Goal: Transaction & Acquisition: Purchase product/service

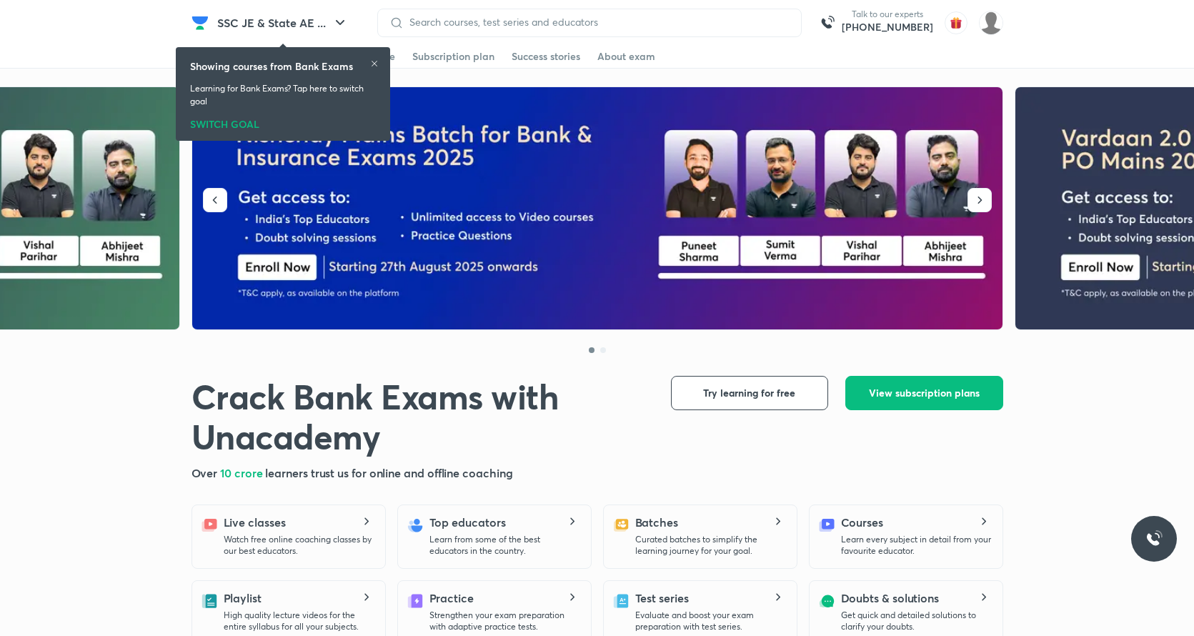
click at [374, 61] on icon at bounding box center [374, 63] width 9 height 9
click at [376, 66] on icon at bounding box center [374, 63] width 9 height 9
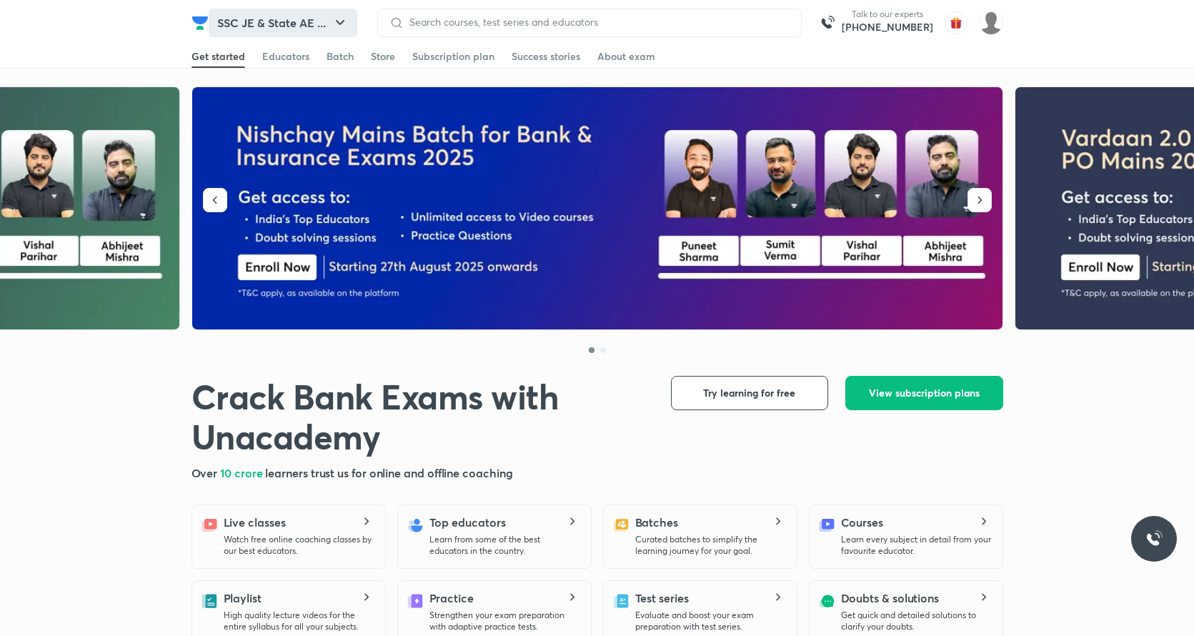
click at [291, 33] on button "SSC JE & State AE ..." at bounding box center [283, 23] width 149 height 29
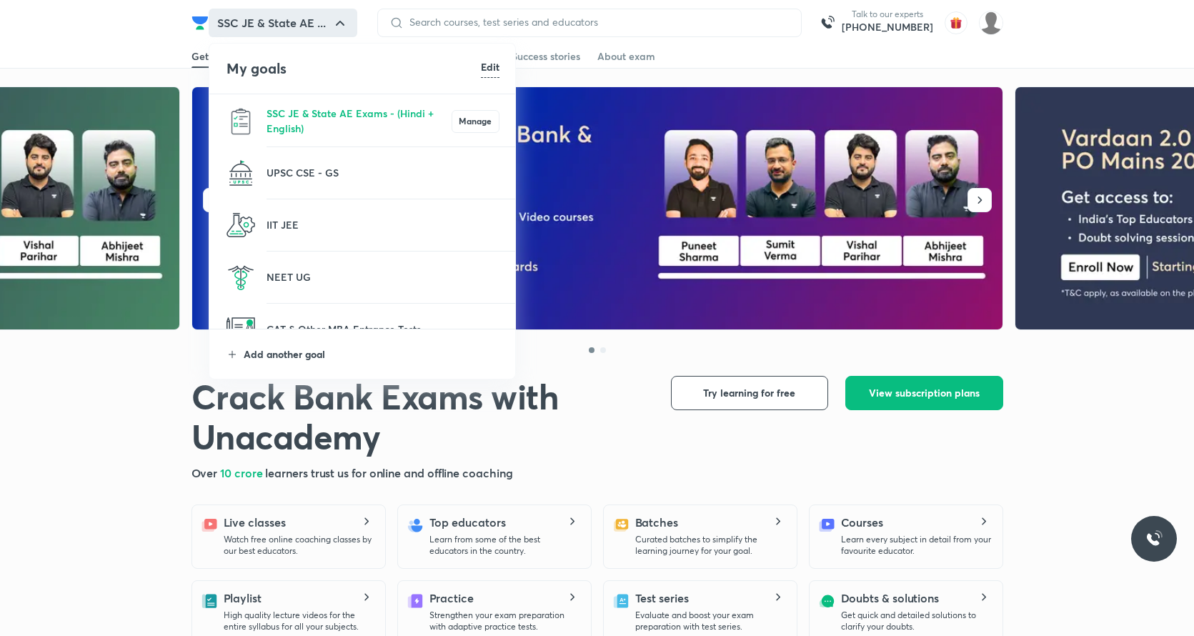
click at [314, 351] on p "Add another goal" at bounding box center [372, 353] width 256 height 15
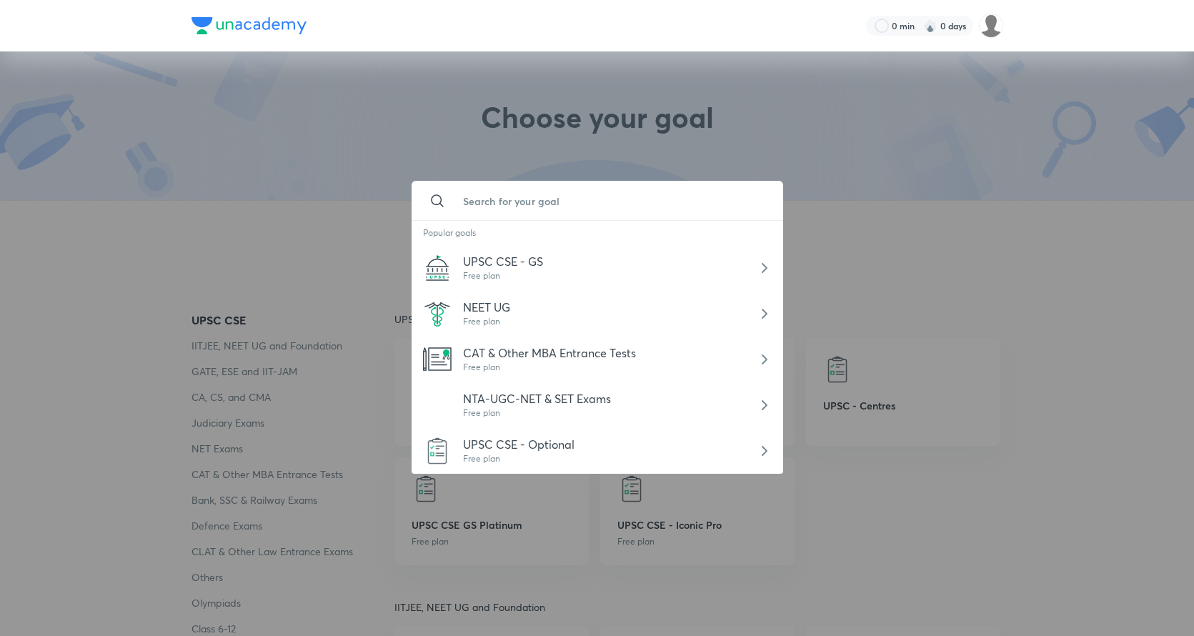
click at [512, 206] on input "text" at bounding box center [612, 200] width 320 height 39
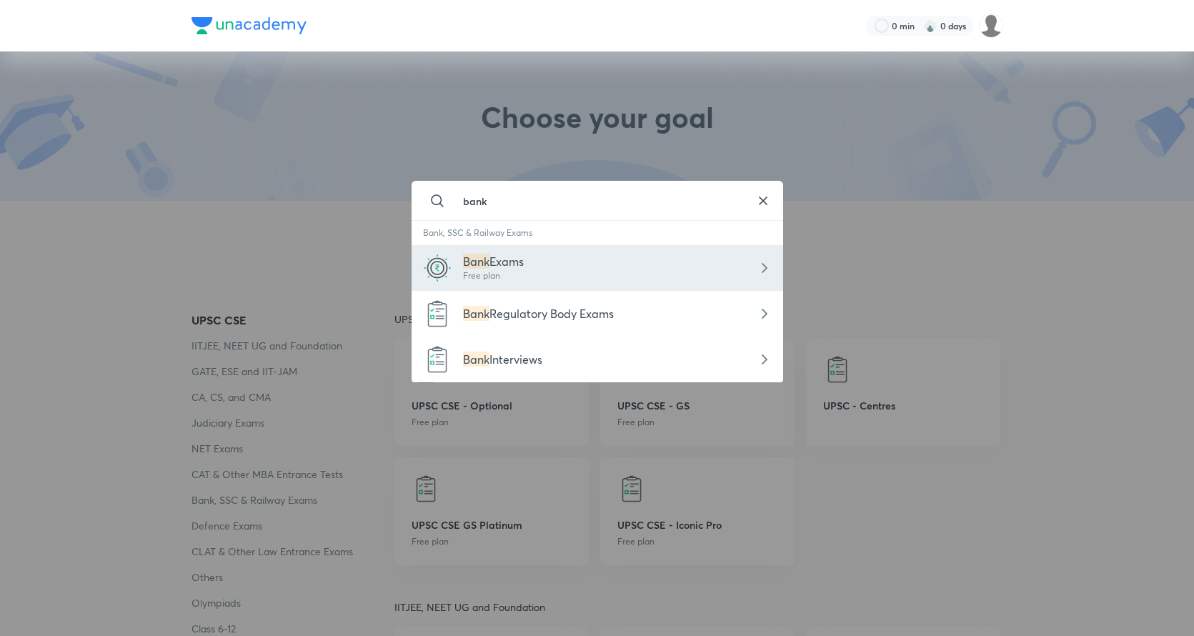
click at [550, 251] on div "Bank Exams Free plan" at bounding box center [597, 268] width 371 height 46
type input "Bank Exams"
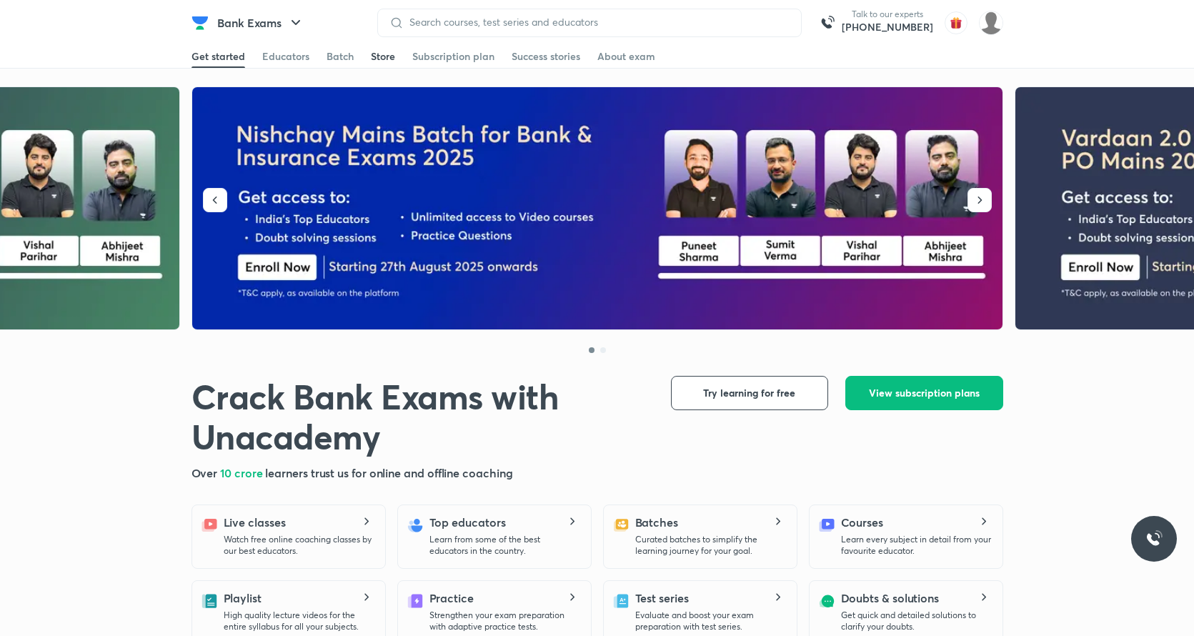
click at [386, 51] on div "Store" at bounding box center [383, 56] width 24 height 14
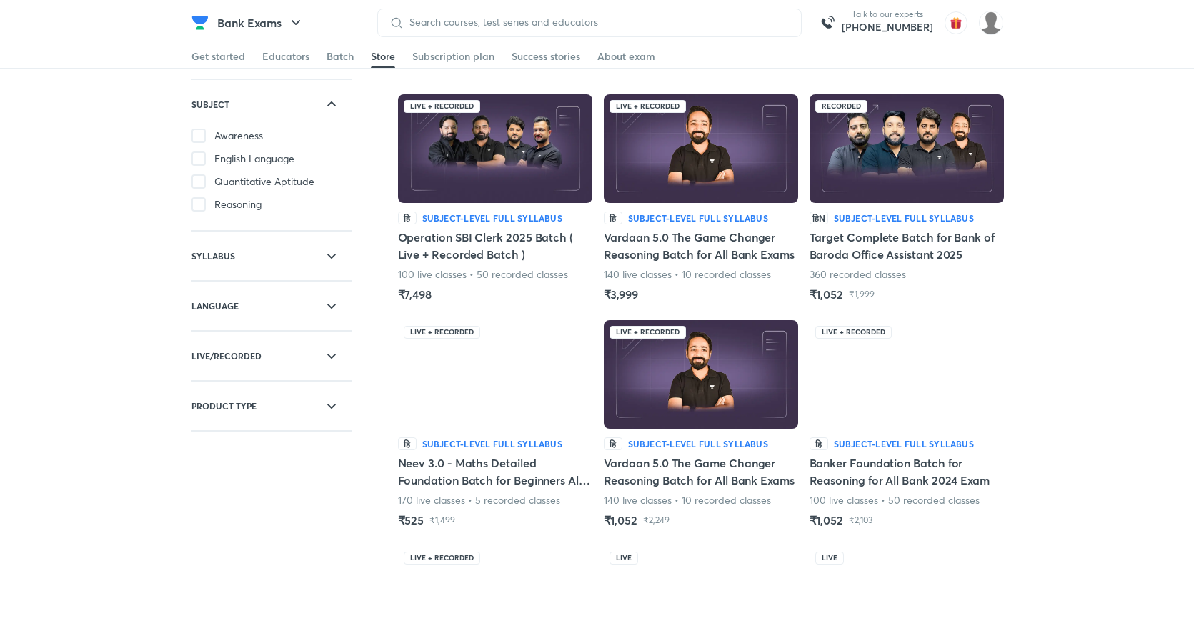
scroll to position [77, 0]
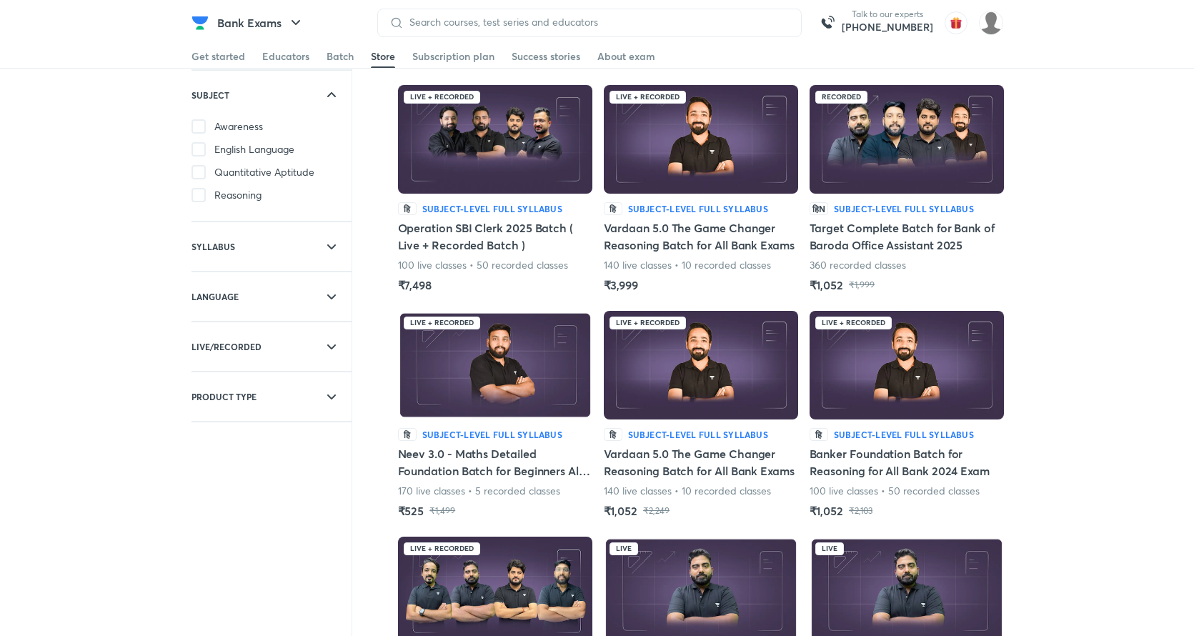
click at [906, 160] on img at bounding box center [906, 139] width 194 height 109
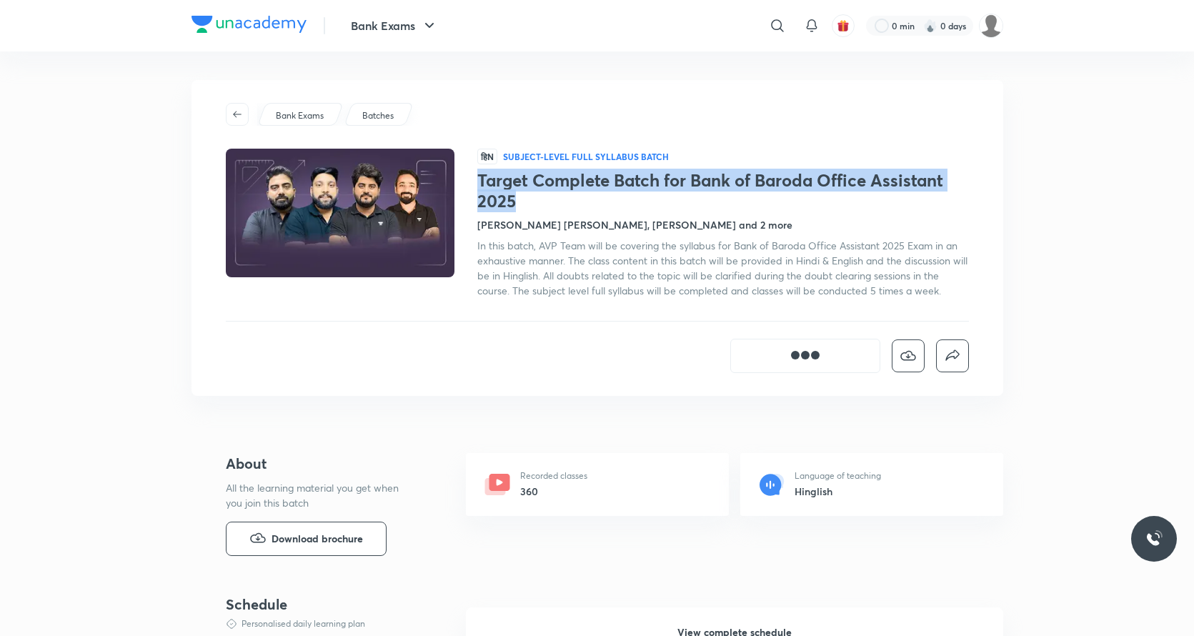
click at [478, 174] on h1 "Target Complete Batch for Bank of Baroda Office Assistant 2025" at bounding box center [723, 190] width 492 height 41
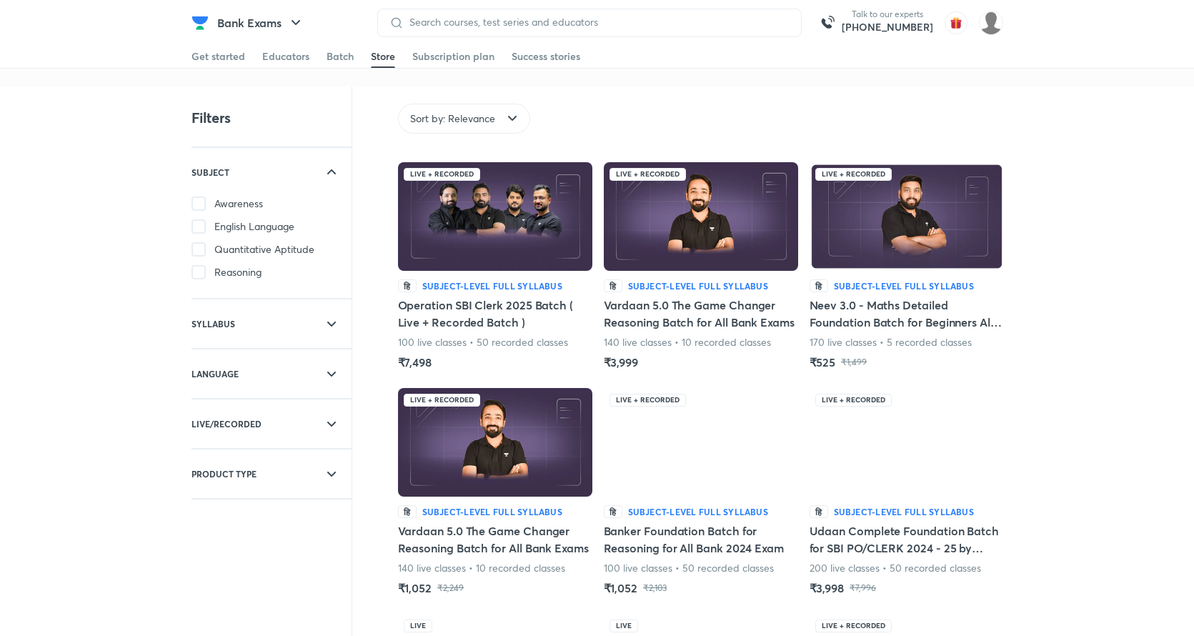
scroll to position [34, 0]
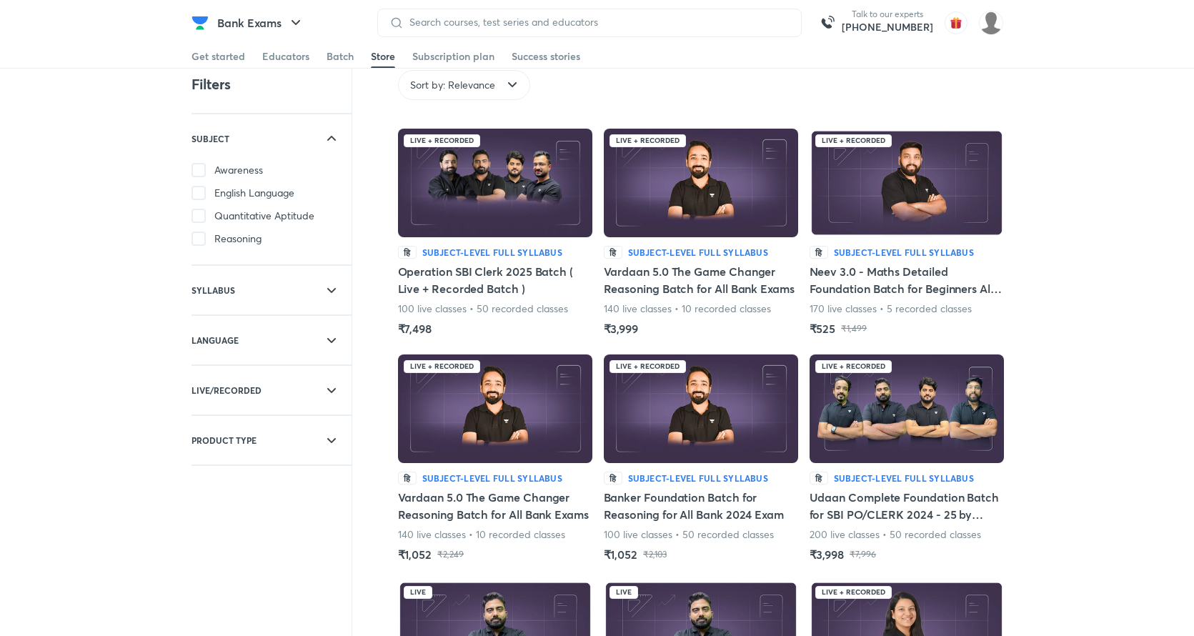
click at [857, 173] on img at bounding box center [906, 183] width 194 height 109
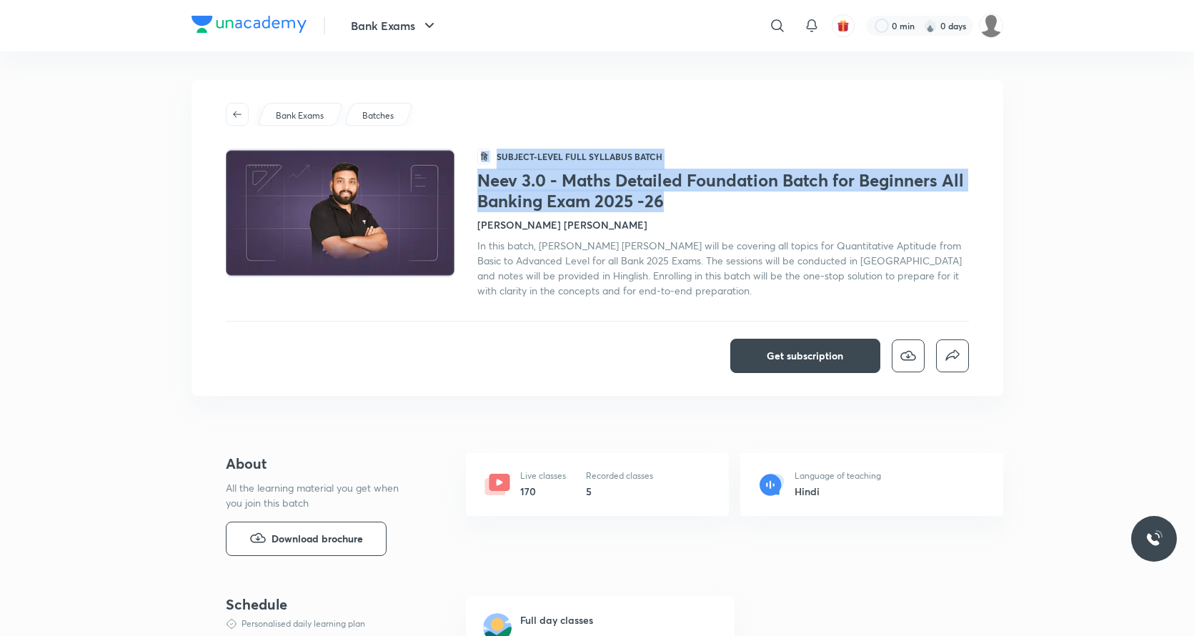
drag, startPoint x: 670, startPoint y: 201, endPoint x: 474, endPoint y: 184, distance: 197.3
click at [474, 184] on div "हि Subject-level full syllabus Batch Neev 3.0 - Maths Detailed Foundation Batch…" at bounding box center [597, 223] width 743 height 149
click at [675, 211] on h1 "Neev 3.0 - Maths Detailed Foundation Batch for Beginners All Banking Exam 2025 …" at bounding box center [723, 190] width 492 height 41
drag, startPoint x: 675, startPoint y: 204, endPoint x: 476, endPoint y: 179, distance: 200.8
click at [477, 179] on div "हि Subject-level full syllabus Batch Neev 3.0 - Maths Detailed Foundation Batch…" at bounding box center [597, 223] width 743 height 149
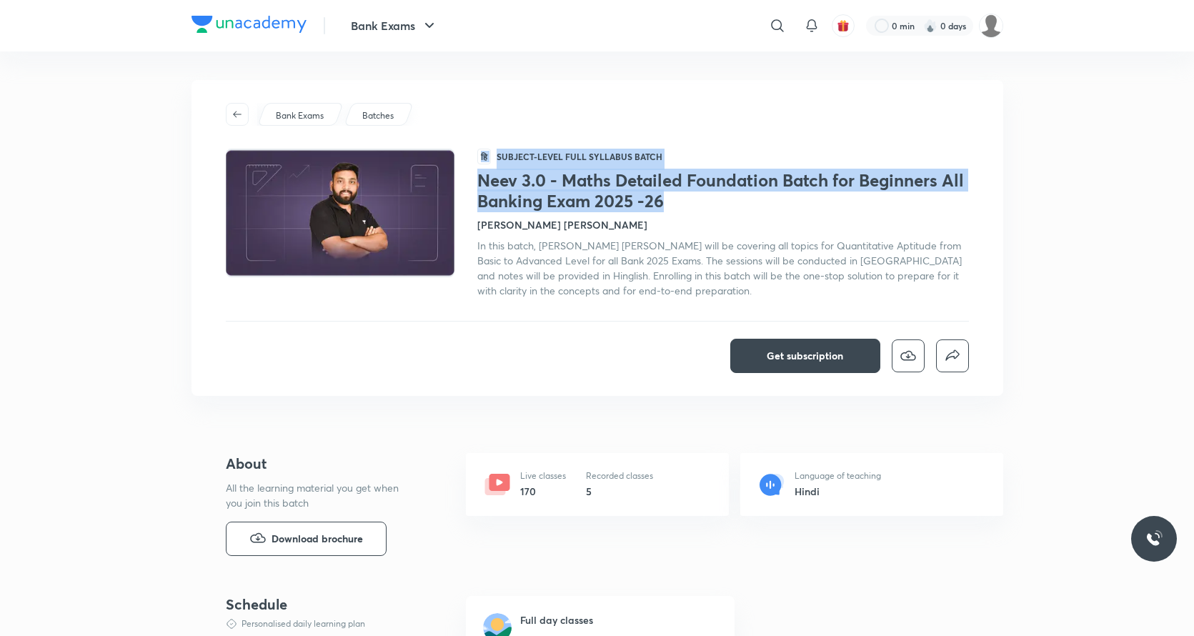
copy div "हि Subject-level full syllabus Batch Neev 3.0 - Maths Detailed Foundation Batch…"
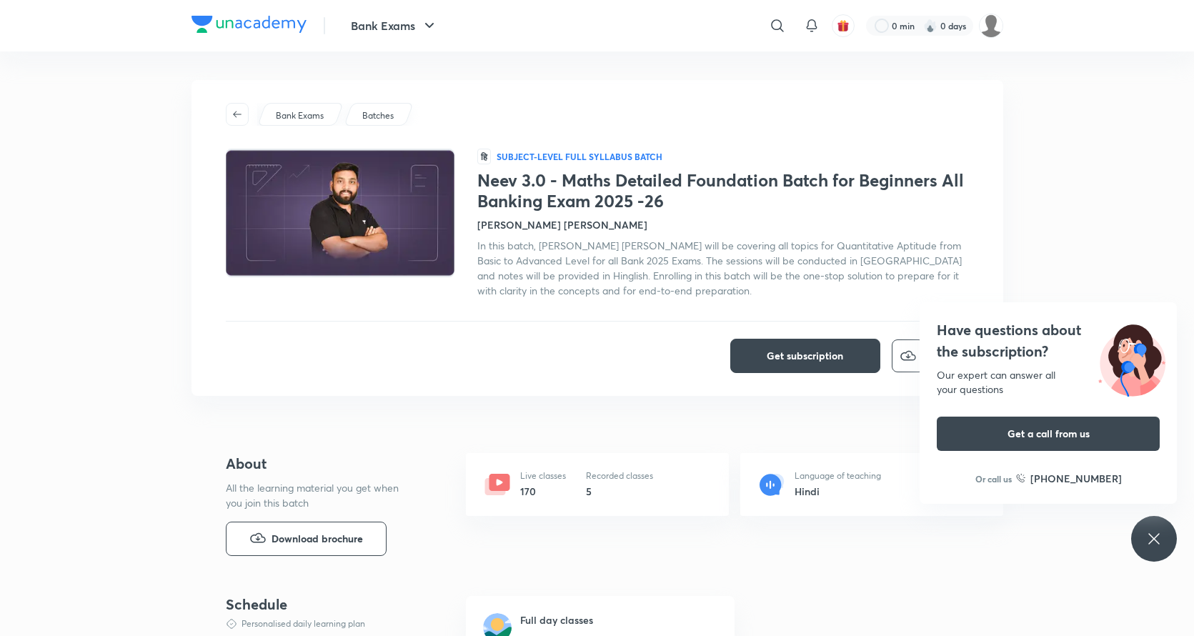
click at [680, 195] on h1 "Neev 3.0 - Maths Detailed Foundation Batch for Beginners All Banking Exam 2025 …" at bounding box center [723, 190] width 492 height 41
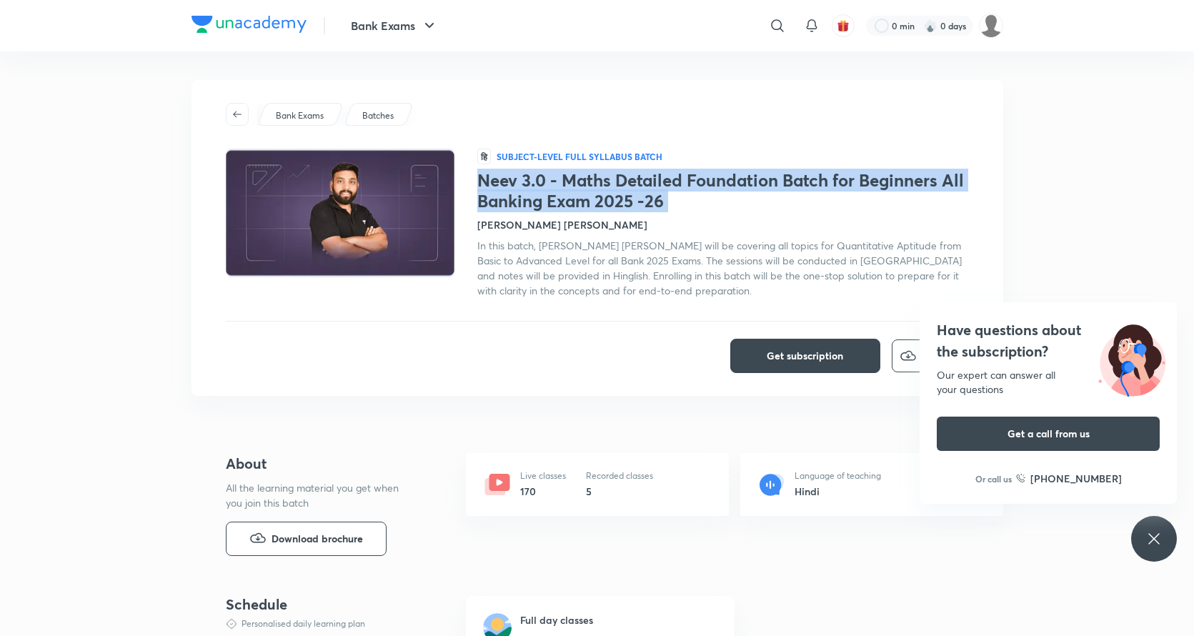
drag, startPoint x: 680, startPoint y: 195, endPoint x: 494, endPoint y: 185, distance: 186.0
click at [494, 185] on h1 "Neev 3.0 - Maths Detailed Foundation Batch for Beginners All Banking Exam 2025 …" at bounding box center [723, 190] width 492 height 41
copy h1 "Neev 3.0 - Maths Detailed Foundation Batch for Beginners All Banking Exam 2025 …"
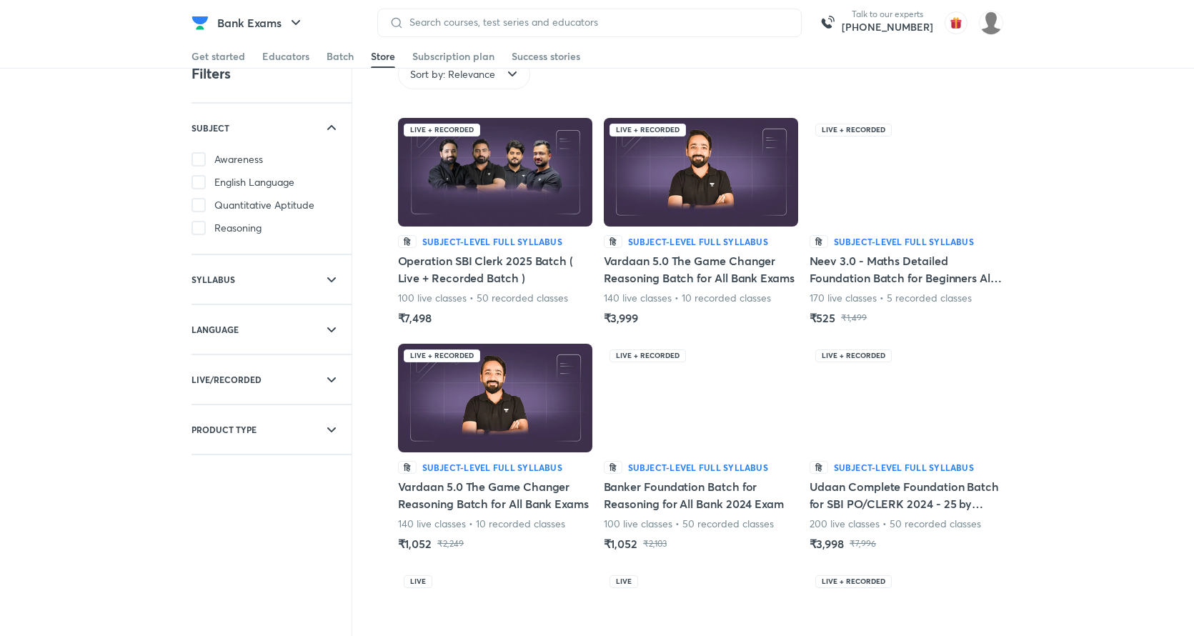
scroll to position [45, 0]
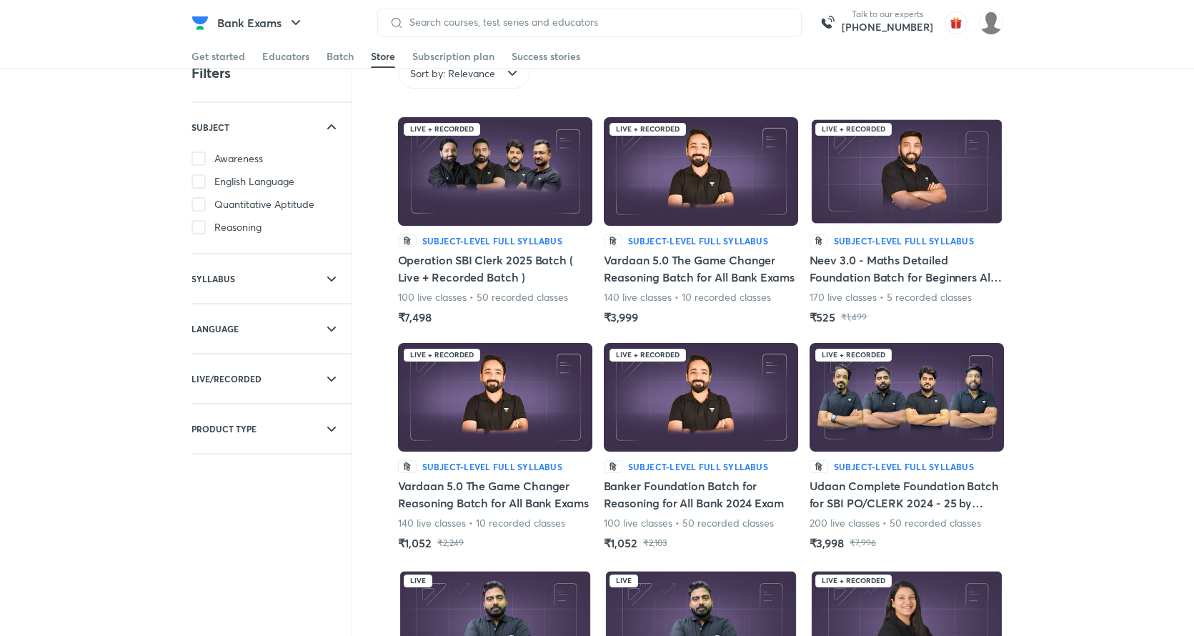
click at [927, 206] on img at bounding box center [906, 171] width 194 height 109
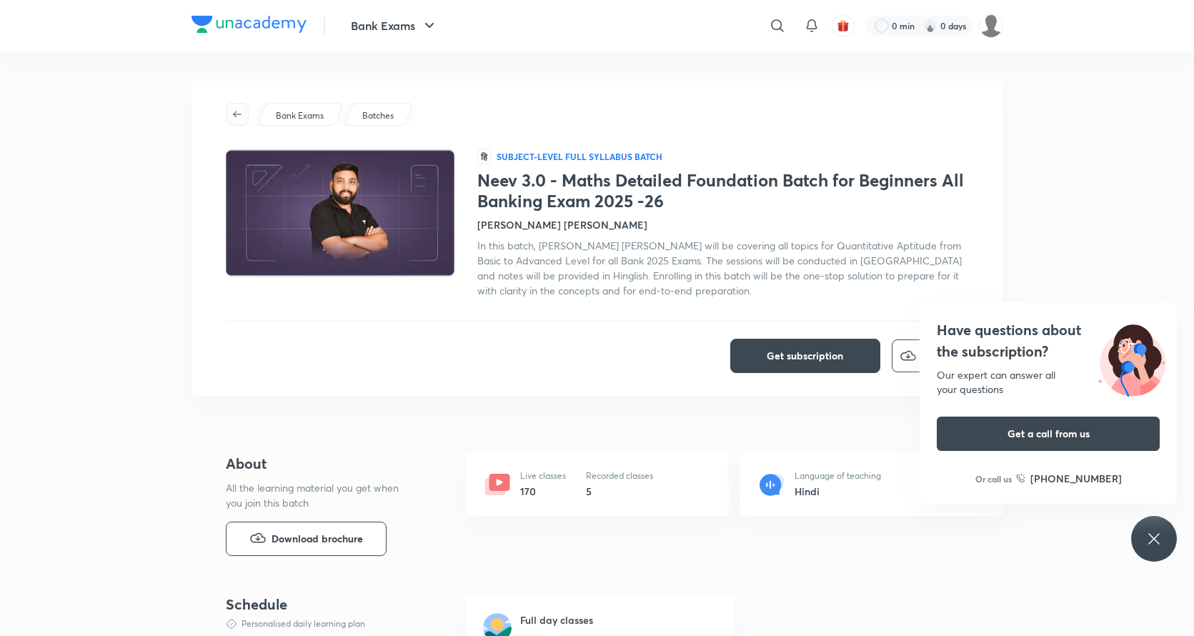
click at [237, 117] on icon "button" at bounding box center [236, 114] width 11 height 11
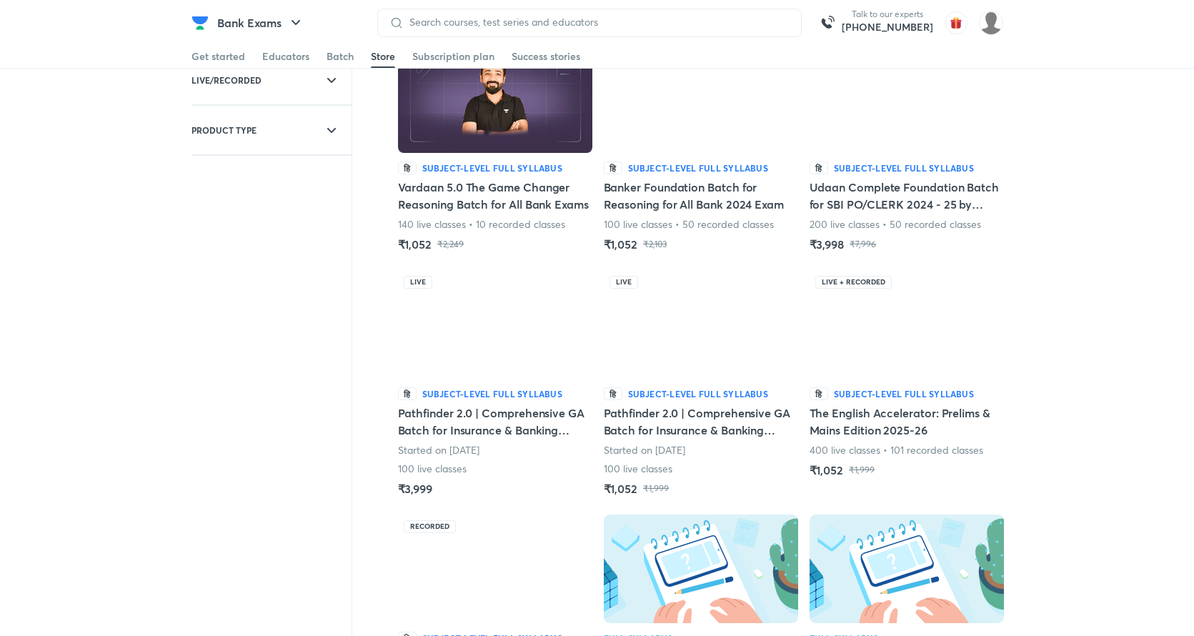
scroll to position [381, 0]
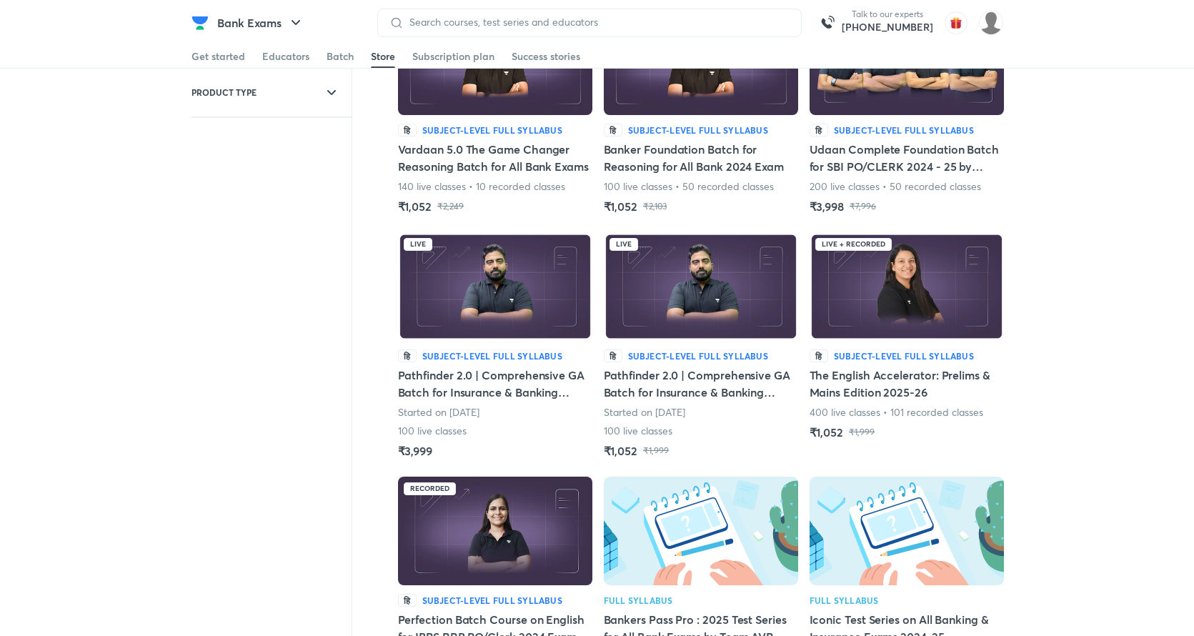
click at [894, 303] on img at bounding box center [906, 286] width 194 height 109
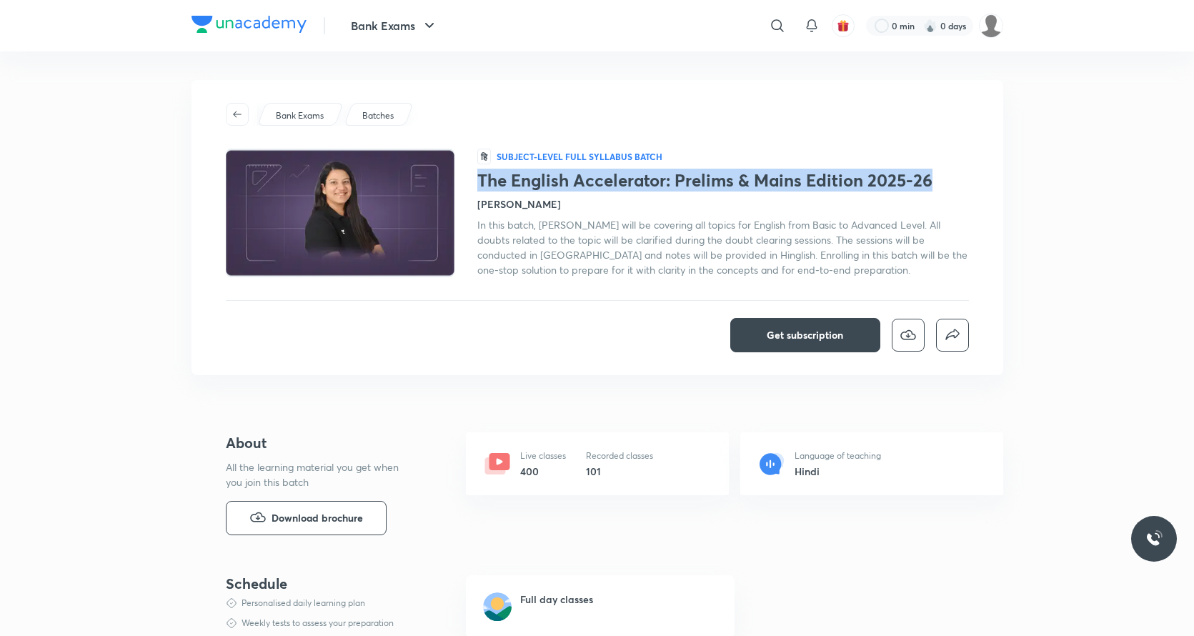
drag, startPoint x: 937, startPoint y: 182, endPoint x: 477, endPoint y: 183, distance: 460.1
click at [477, 183] on h1 "The English Accelerator: Prelims & Mains Edition 2025-26" at bounding box center [723, 180] width 492 height 21
copy h1 "The English Accelerator: Prelims & Mains Edition 2025-26"
click at [233, 111] on icon "button" at bounding box center [236, 114] width 11 height 11
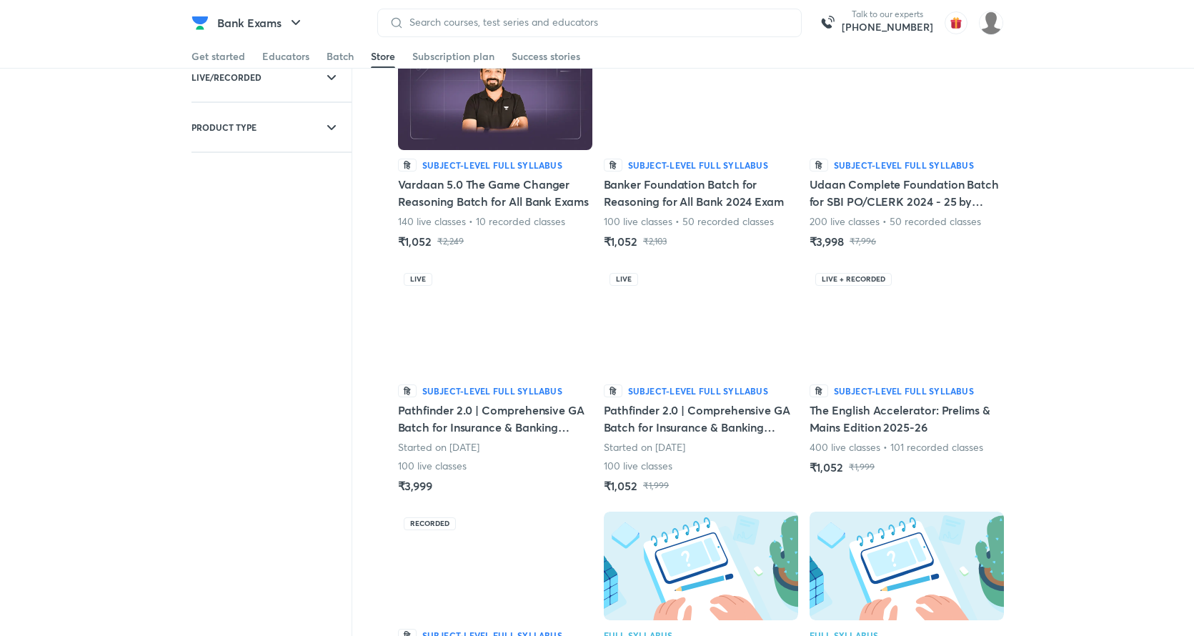
scroll to position [459, 0]
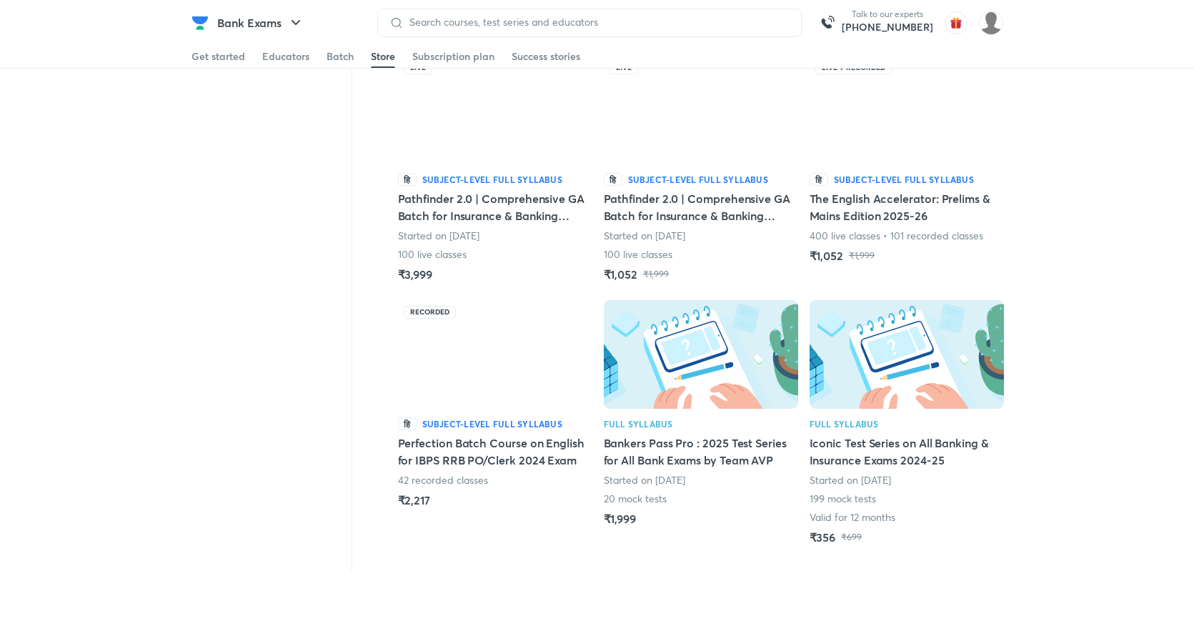
scroll to position [554, 0]
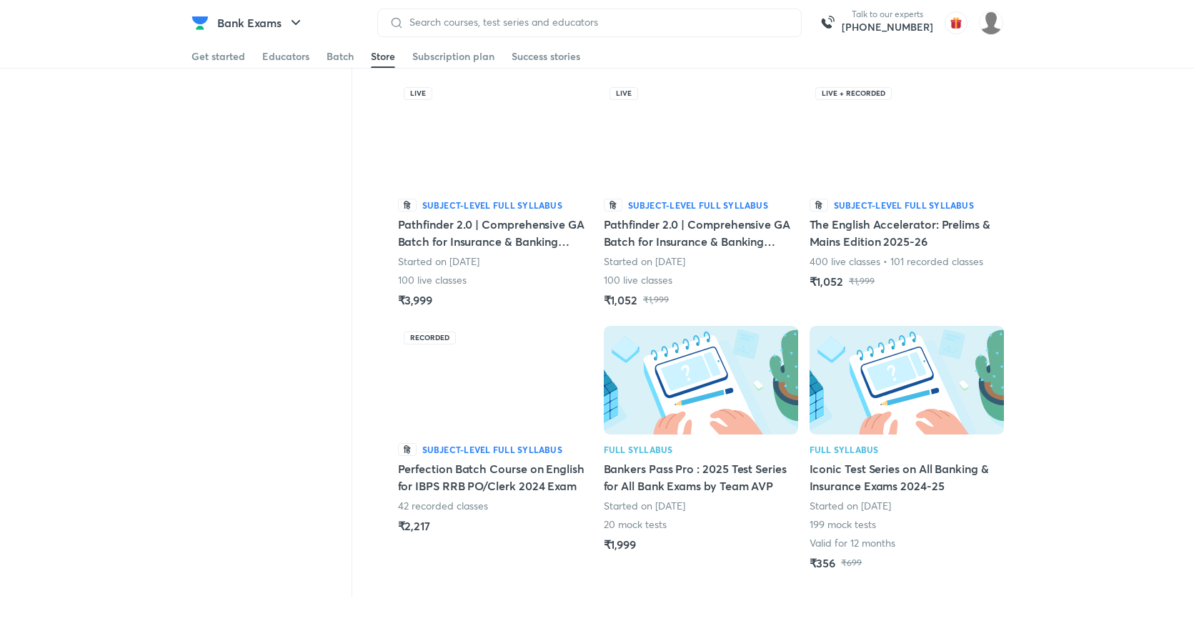
scroll to position [405, 0]
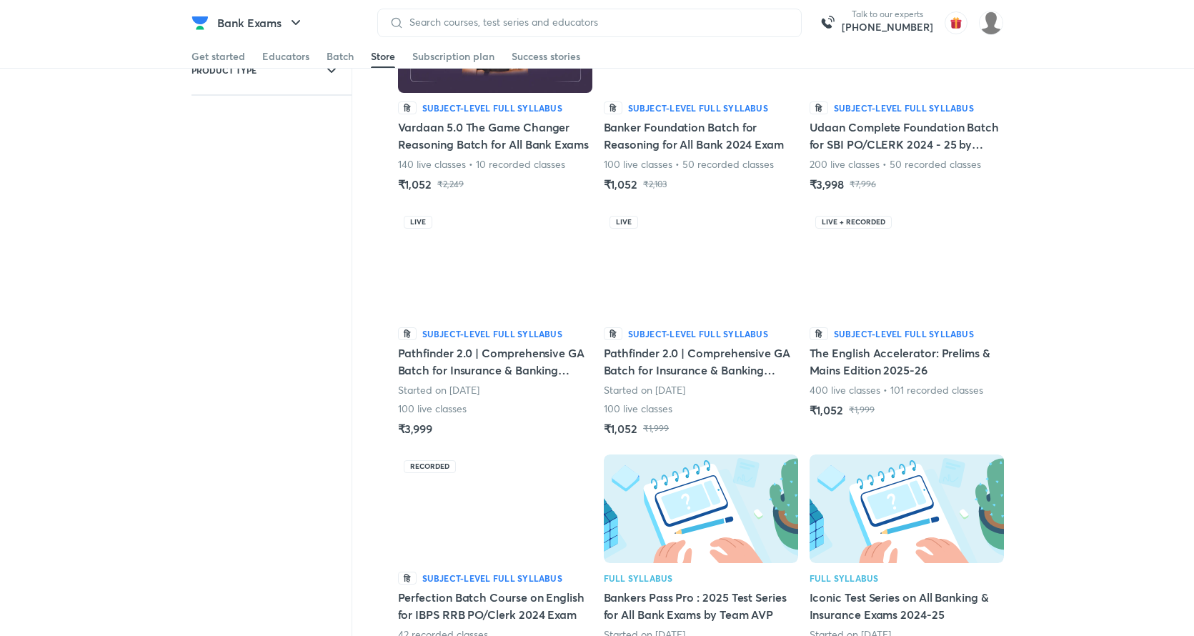
scroll to position [521, 0]
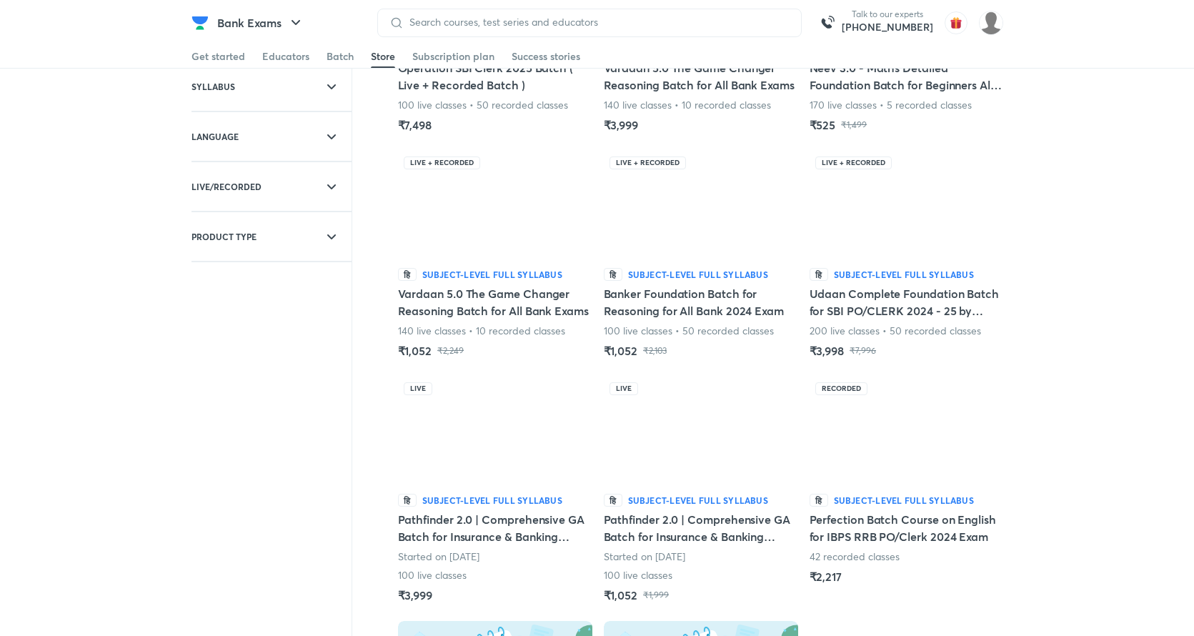
scroll to position [238, 0]
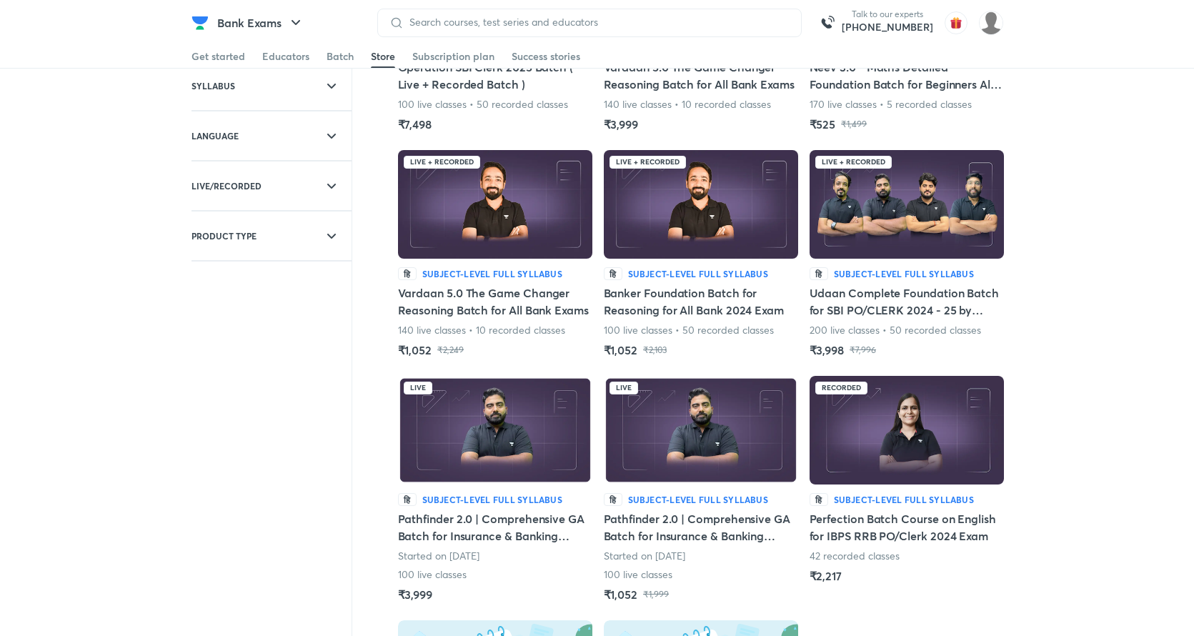
click at [912, 427] on img at bounding box center [906, 430] width 194 height 109
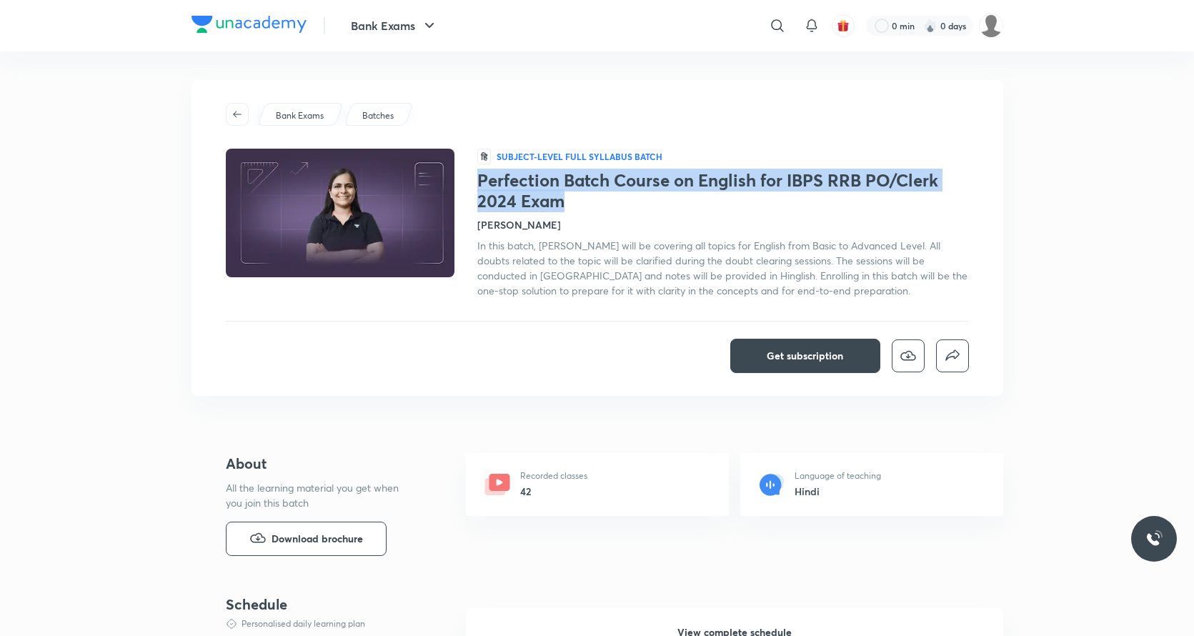
click at [478, 188] on h1 "Perfection Batch Course on English for IBPS RRB PO/Clerk 2024 Exam" at bounding box center [723, 190] width 492 height 41
copy h1 "Perfection Batch Course on English for IBPS RRB PO/Clerk 2024 Exam"
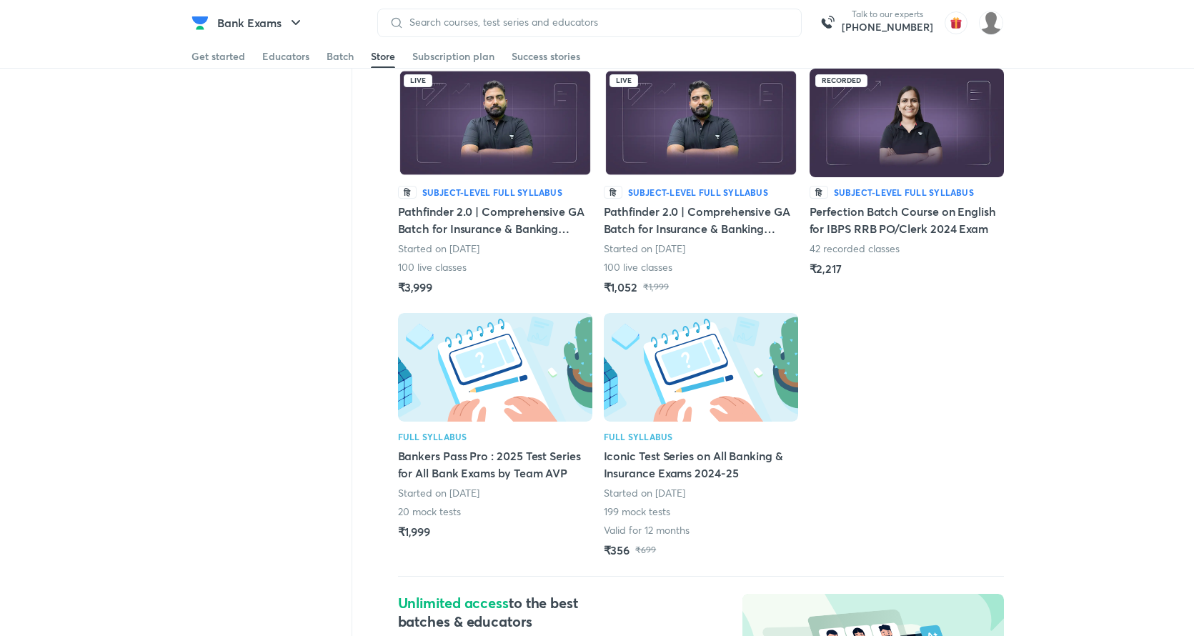
scroll to position [536, 0]
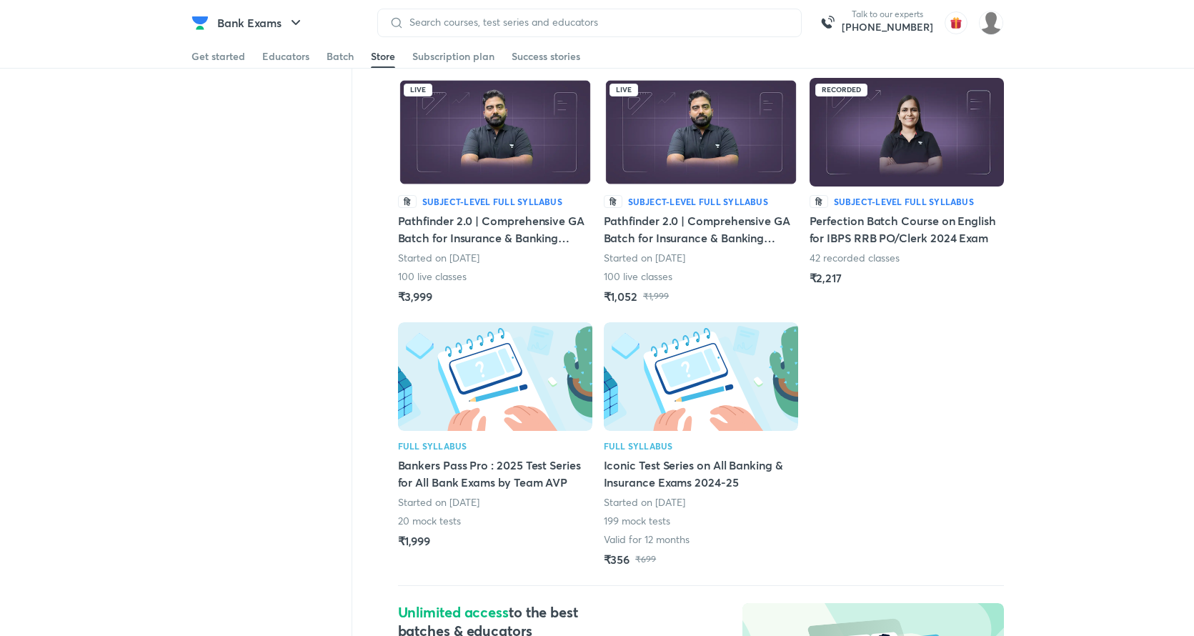
click at [813, 151] on img at bounding box center [906, 132] width 194 height 109
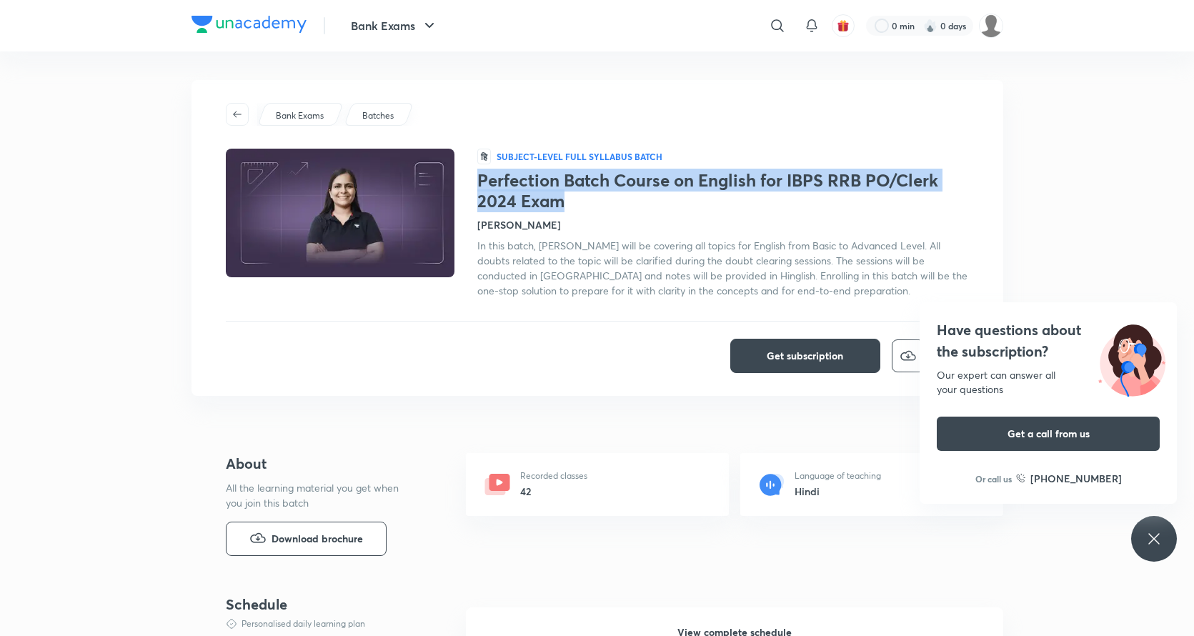
drag, startPoint x: 580, startPoint y: 199, endPoint x: 478, endPoint y: 183, distance: 103.4
click at [478, 183] on h1 "Perfection Batch Course on English for IBPS RRB PO/Clerk 2024 Exam" at bounding box center [723, 190] width 492 height 41
copy h1 "Perfection Batch Course on English for IBPS RRB PO/Clerk 2024 Exam"
click at [237, 119] on button "button" at bounding box center [237, 114] width 23 height 23
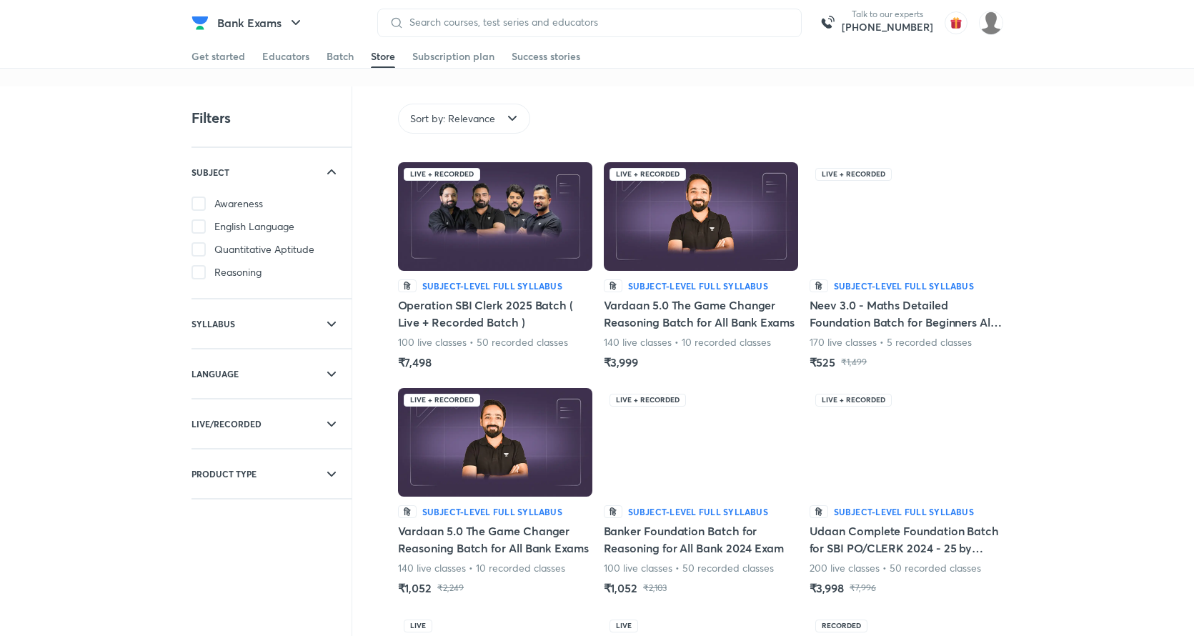
scroll to position [70, 0]
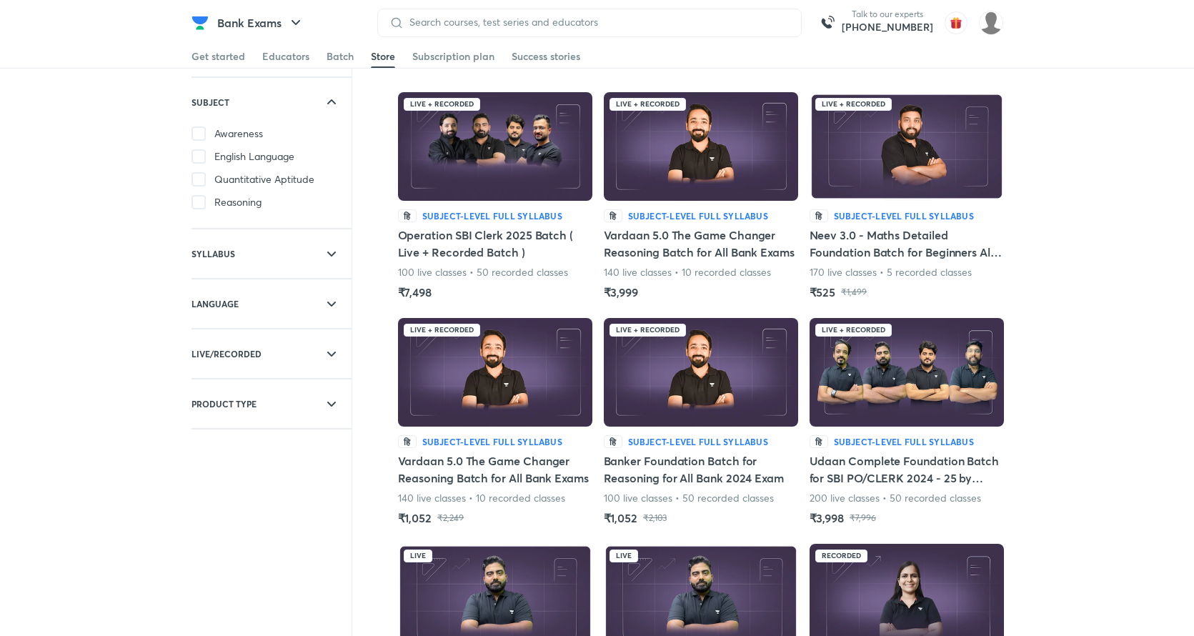
click at [668, 398] on img at bounding box center [701, 372] width 194 height 109
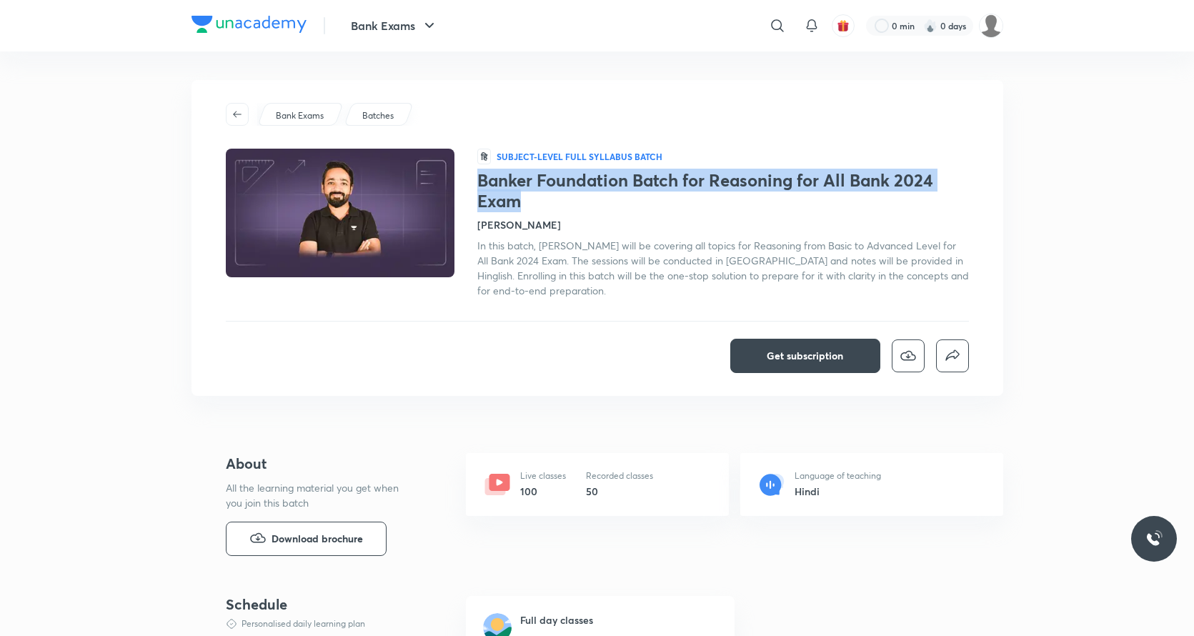
click at [478, 174] on h1 "Banker Foundation Batch for Reasoning for All Bank 2024 Exam" at bounding box center [723, 190] width 492 height 41
click at [228, 120] on button "button" at bounding box center [237, 114] width 23 height 23
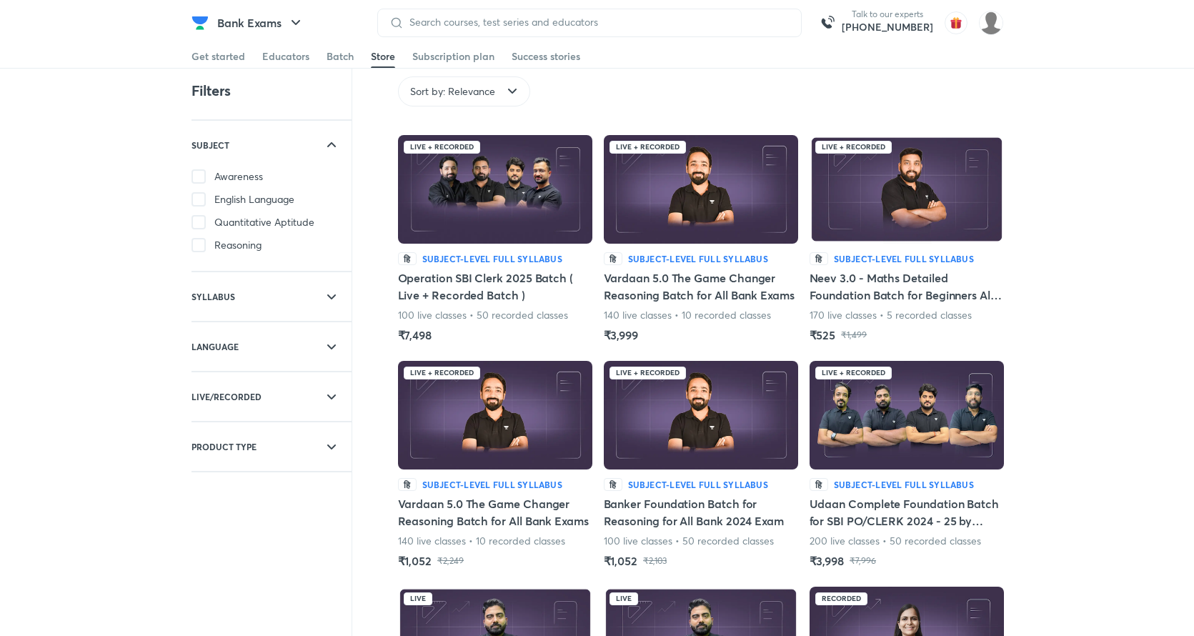
scroll to position [28, 0]
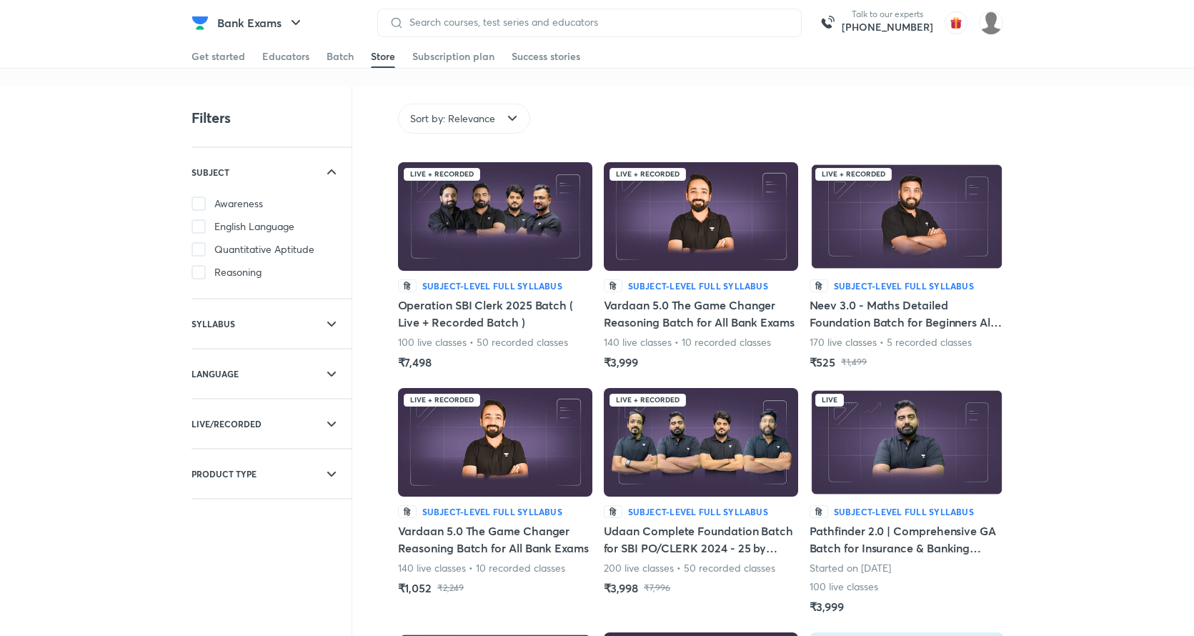
click at [705, 471] on img at bounding box center [701, 442] width 194 height 109
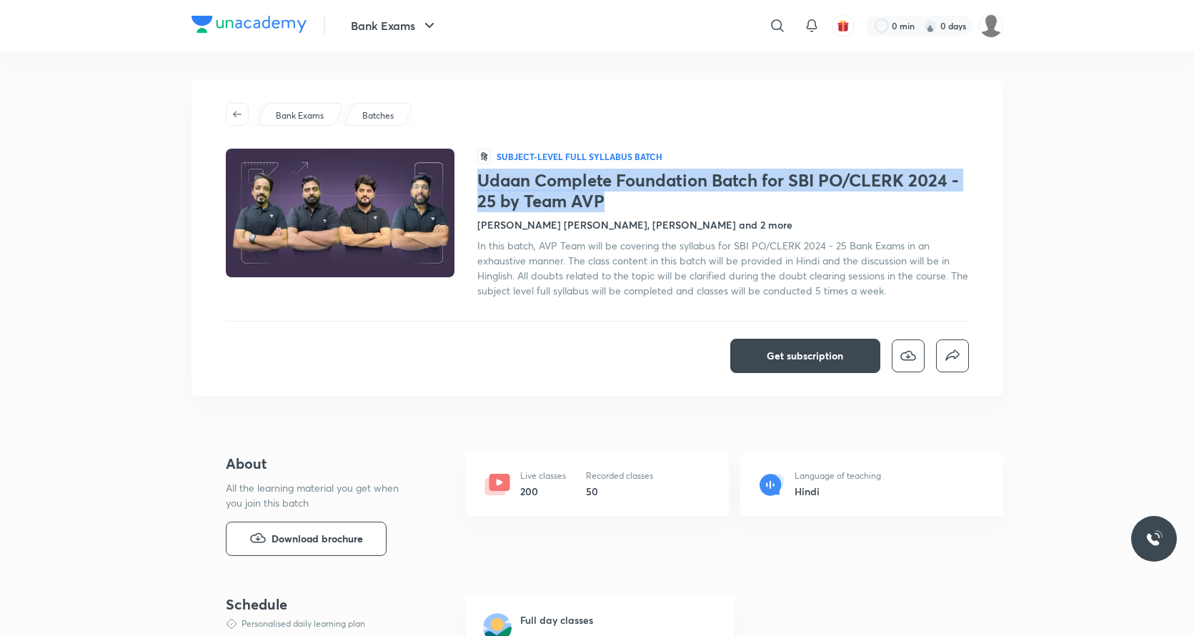
drag, startPoint x: 612, startPoint y: 205, endPoint x: 480, endPoint y: 179, distance: 134.8
click at [480, 179] on h1 "Udaan Complete Foundation Batch for SBI PO/CLERK 2024 - 25 by Team AVP" at bounding box center [723, 190] width 492 height 41
copy h1 "Udaan Complete Foundation Batch for SBI PO/CLERK 2024 - 25 by Team AVP"
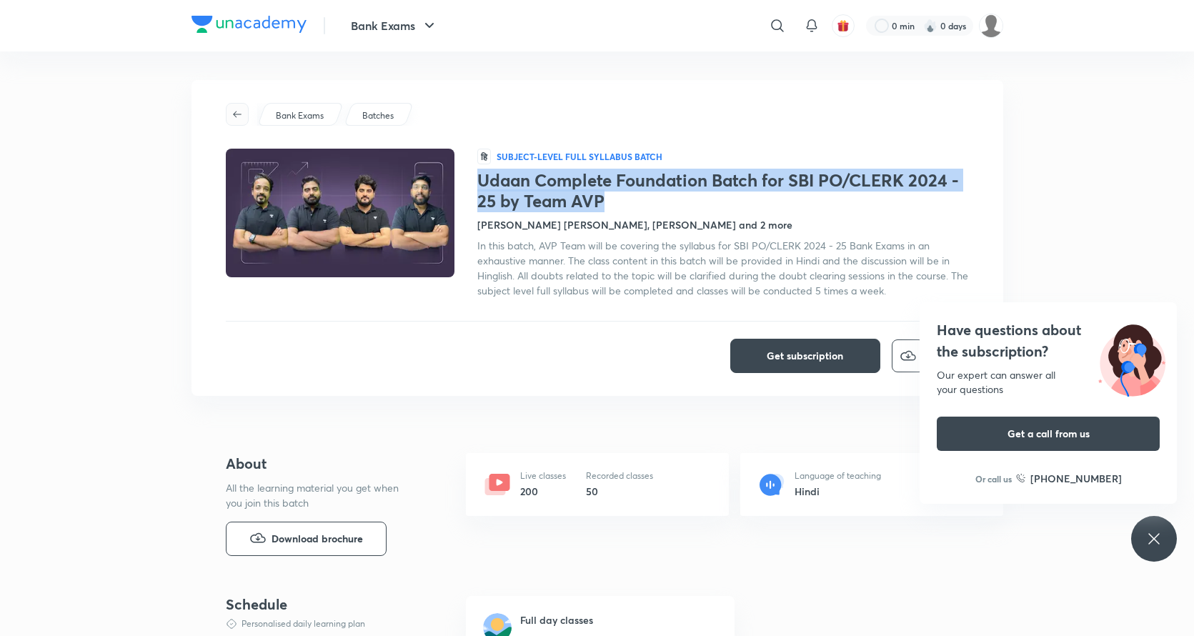
click at [226, 106] on button "button" at bounding box center [237, 114] width 23 height 23
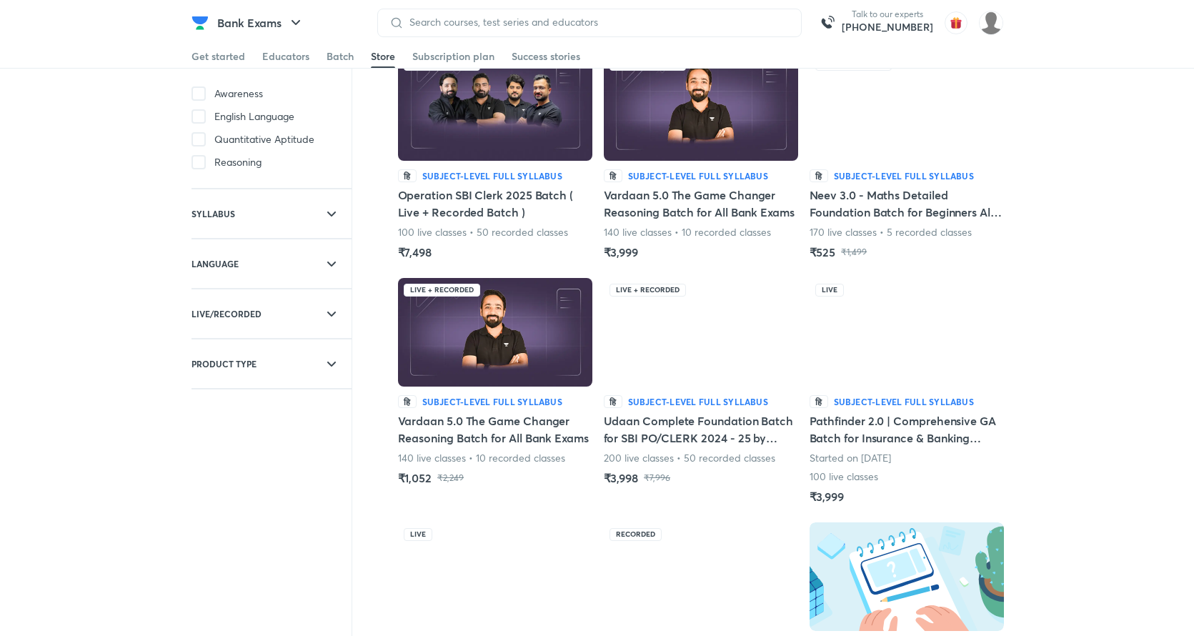
scroll to position [165, 0]
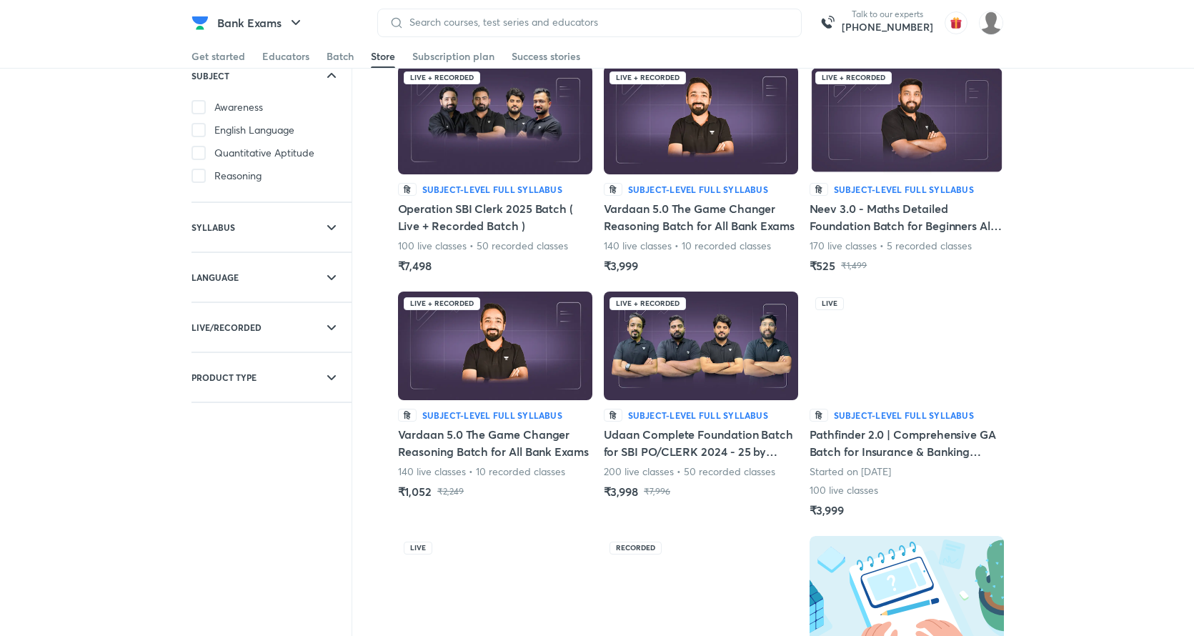
scroll to position [158, 0]
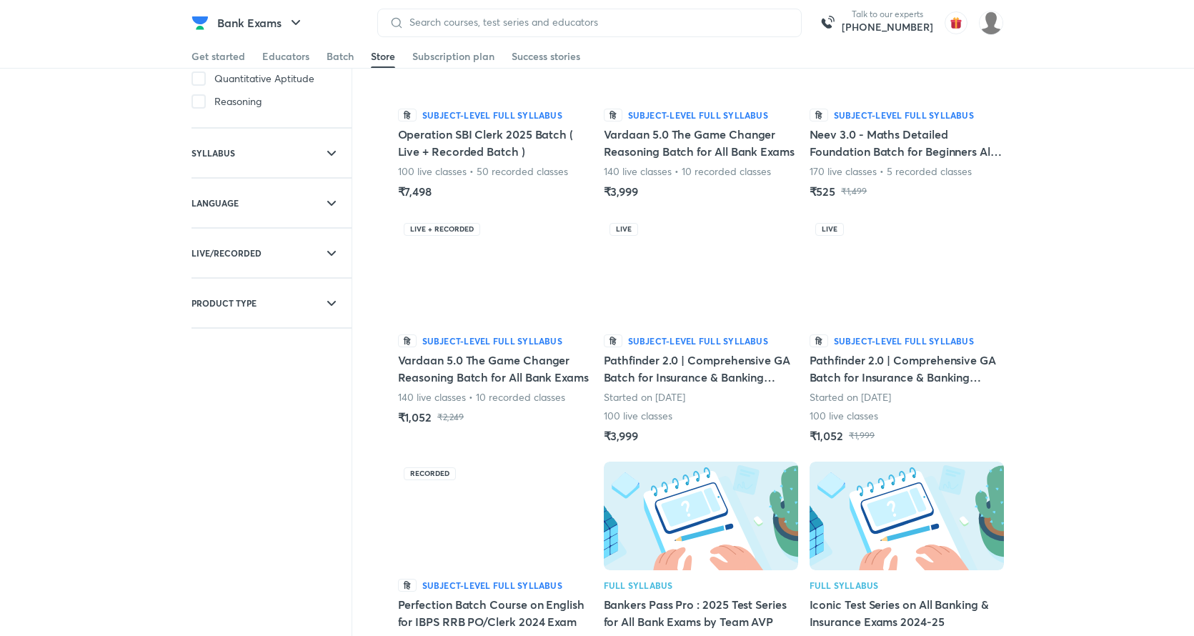
scroll to position [194, 0]
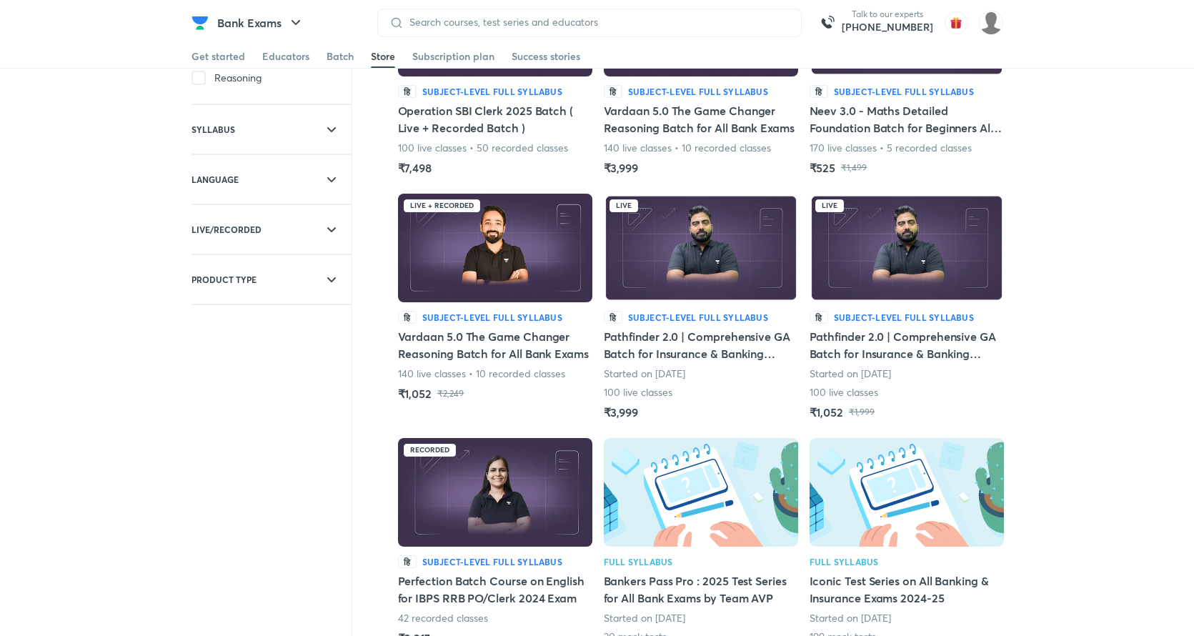
click at [527, 477] on img at bounding box center [495, 492] width 194 height 109
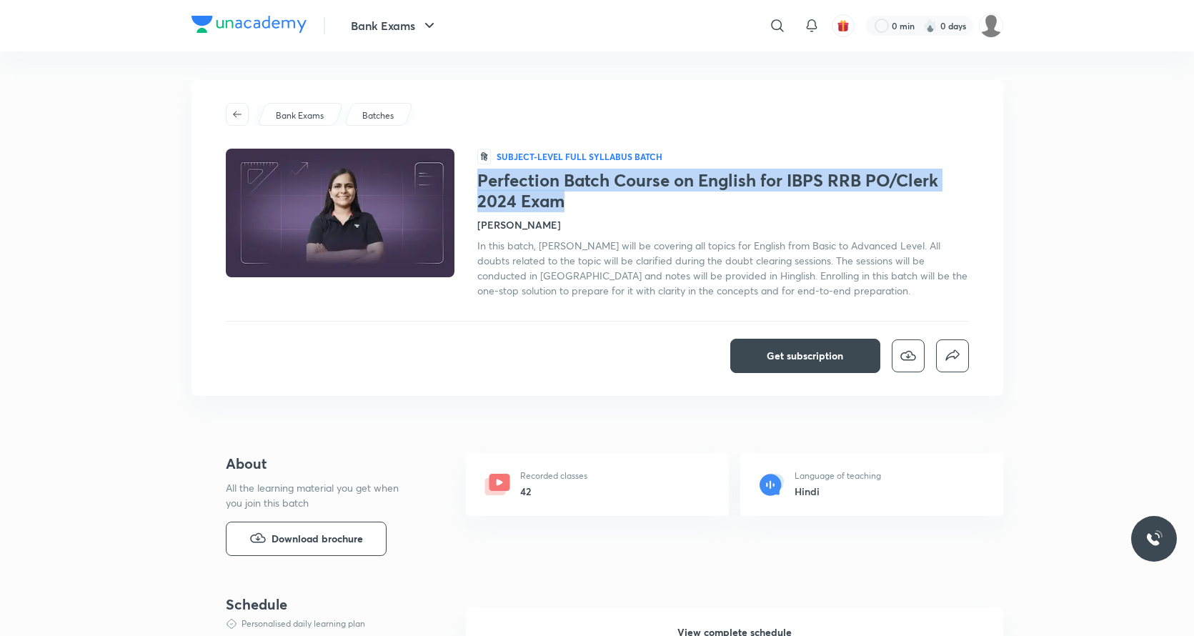
drag, startPoint x: 564, startPoint y: 207, endPoint x: 480, endPoint y: 181, distance: 87.5
click at [479, 181] on h1 "Perfection Batch Course on English for IBPS RRB PO/Clerk 2024 Exam" at bounding box center [723, 190] width 492 height 41
copy h1 "Perfection Batch Course on English for IBPS RRB PO/Clerk 2024 Exam"
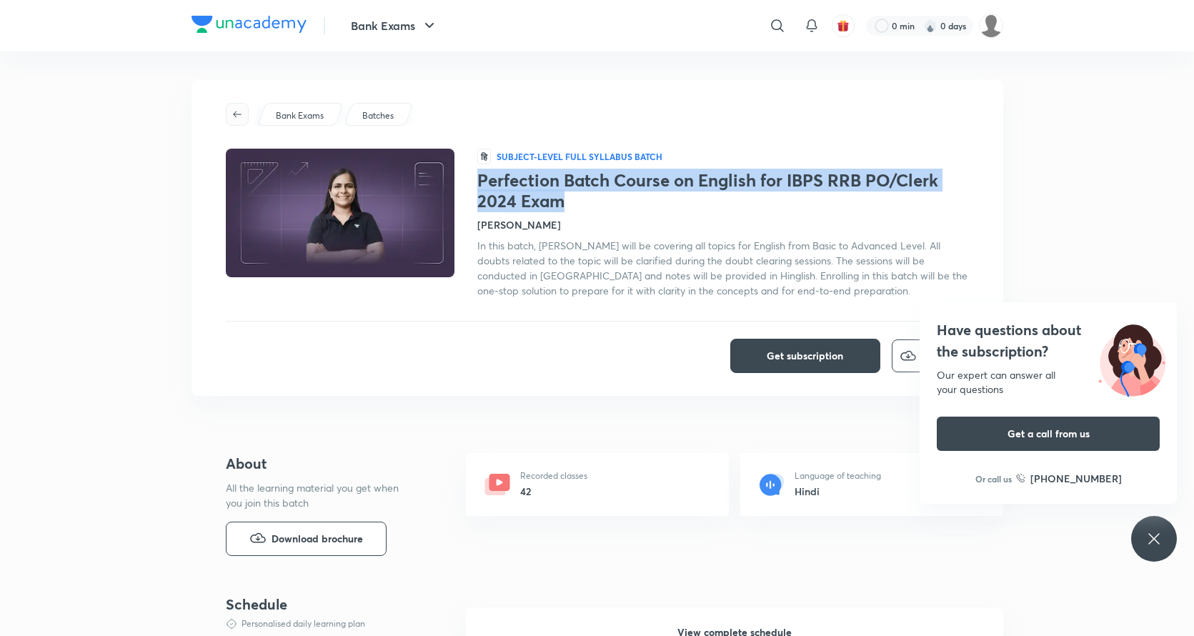
click at [226, 115] on span "button" at bounding box center [236, 114] width 21 height 11
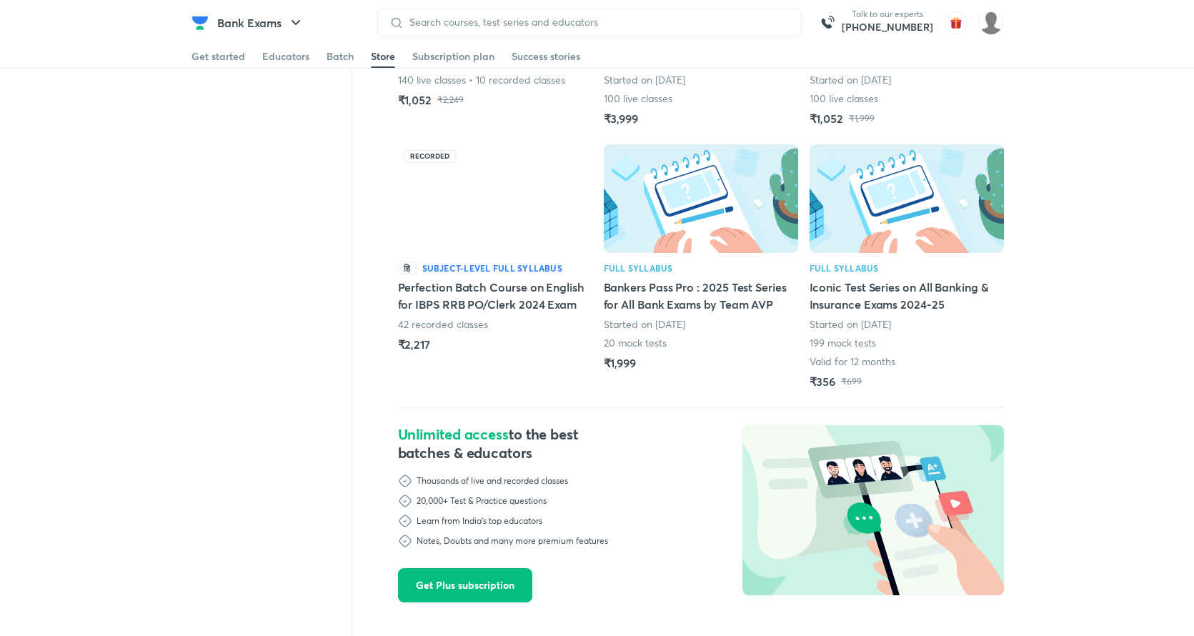
scroll to position [582, 0]
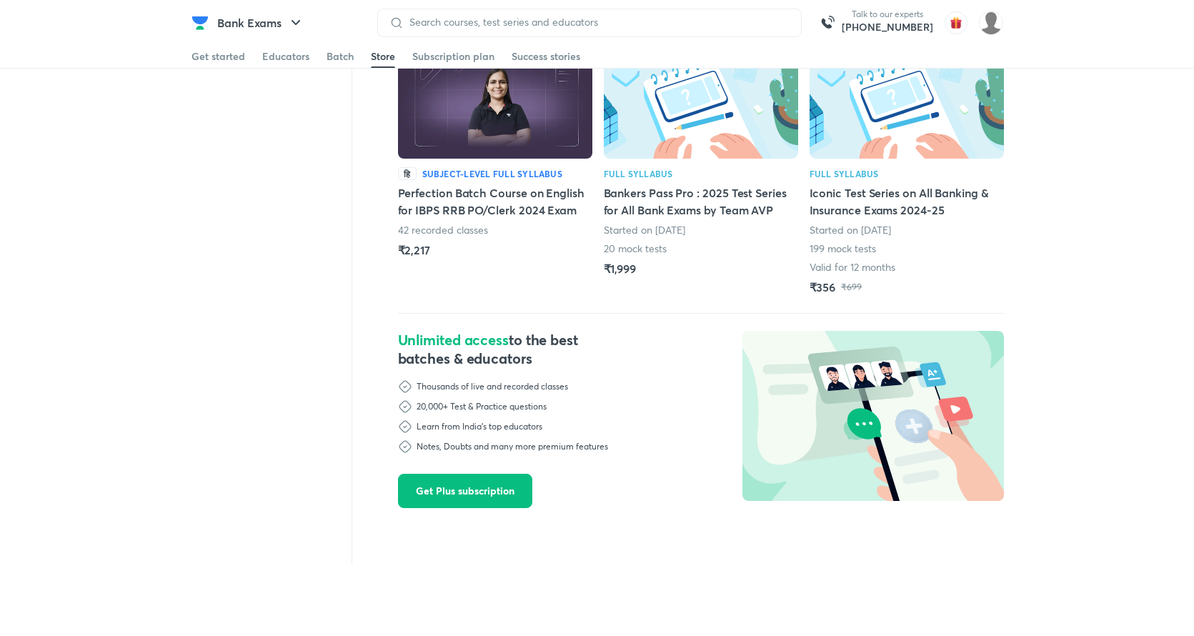
click at [862, 141] on img at bounding box center [906, 104] width 194 height 109
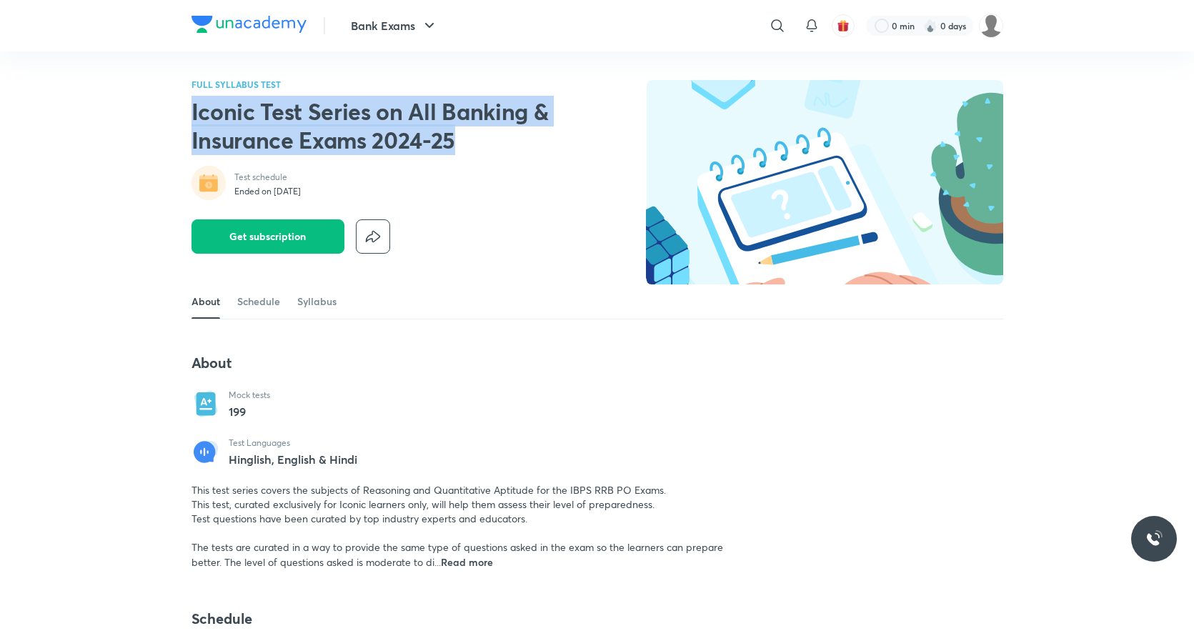
drag, startPoint x: 457, startPoint y: 141, endPoint x: 194, endPoint y: 109, distance: 264.9
click at [194, 109] on h2 "Iconic Test Series on All Banking & Insurance Exams 2024-25" at bounding box center [374, 125] width 366 height 57
copy h2 "Iconic Test Series on All Banking & Insurance Exams 2024-25"
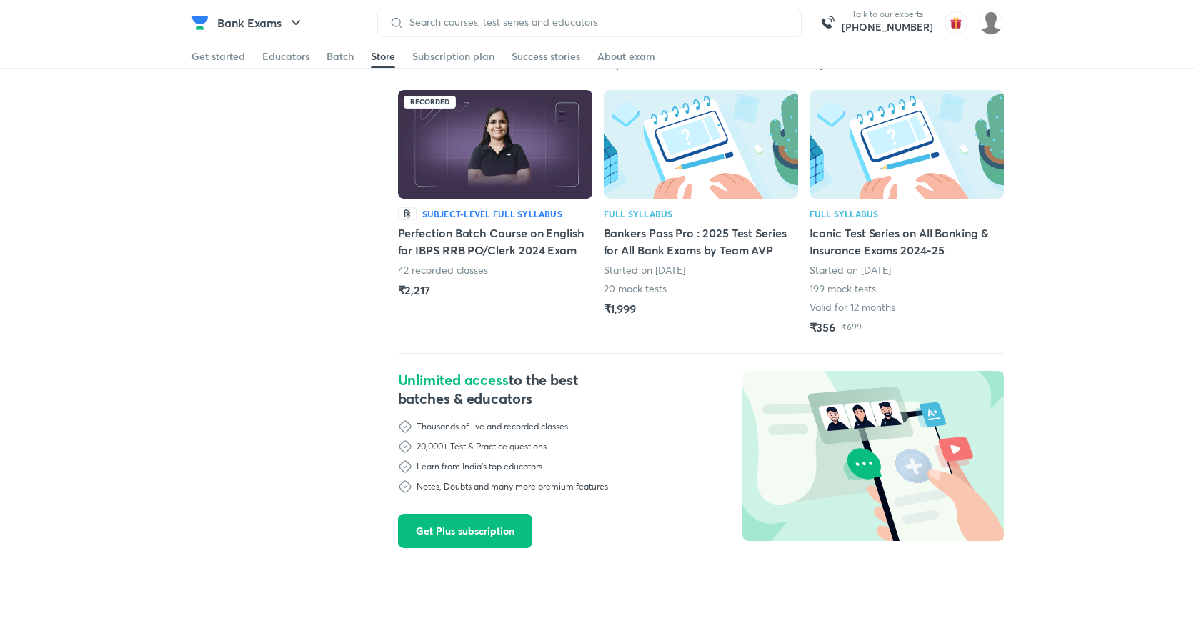
scroll to position [359, 0]
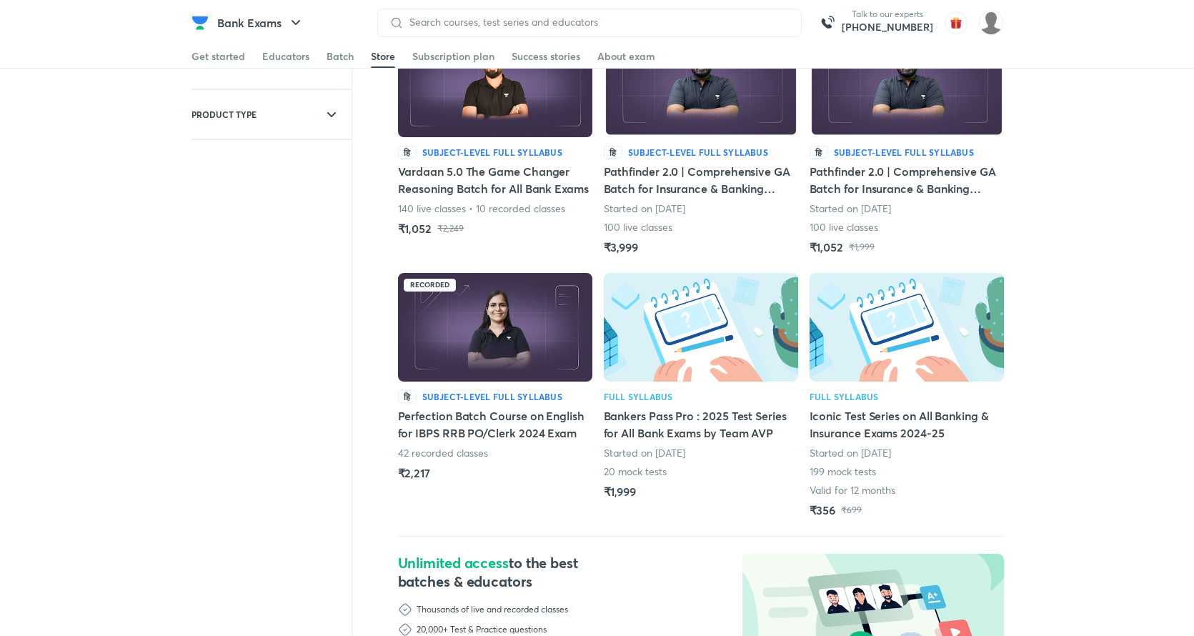
click at [532, 404] on div "हि Subject-level full syllabus Perfection Batch Course on English for IBPS RRB …" at bounding box center [495, 435] width 194 height 91
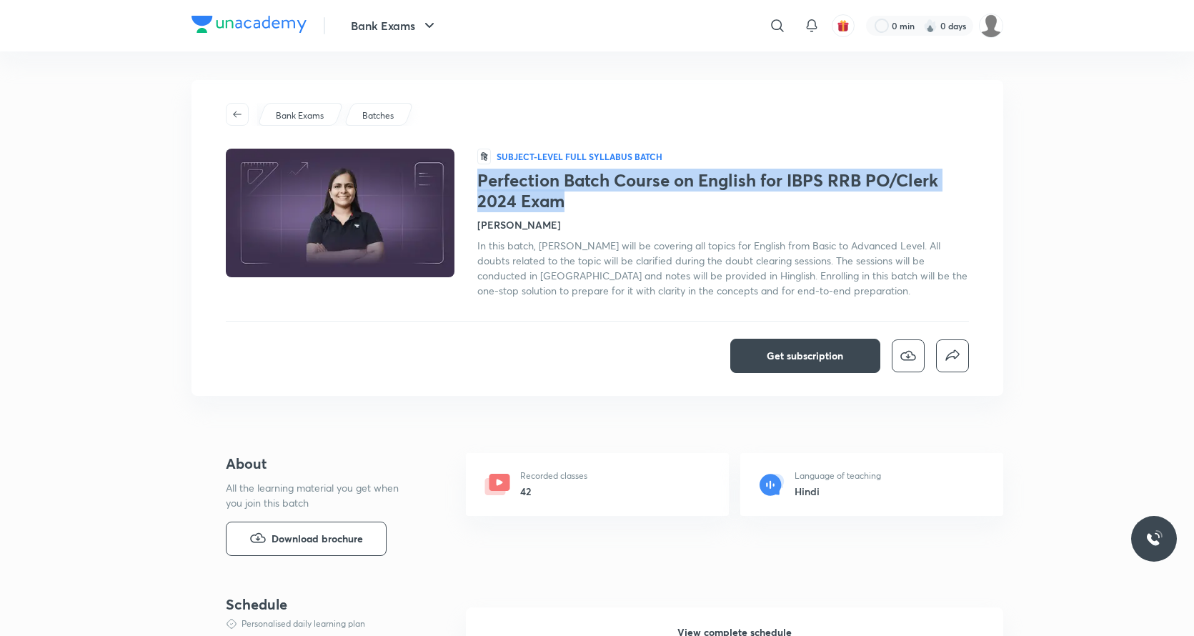
click at [479, 184] on h1 "Perfection Batch Course on English for IBPS RRB PO/Clerk 2024 Exam" at bounding box center [723, 190] width 492 height 41
copy h1 "Perfection Batch Course on English for IBPS RRB PO/Clerk 2024 Exam"
click at [245, 111] on span "button" at bounding box center [236, 114] width 21 height 11
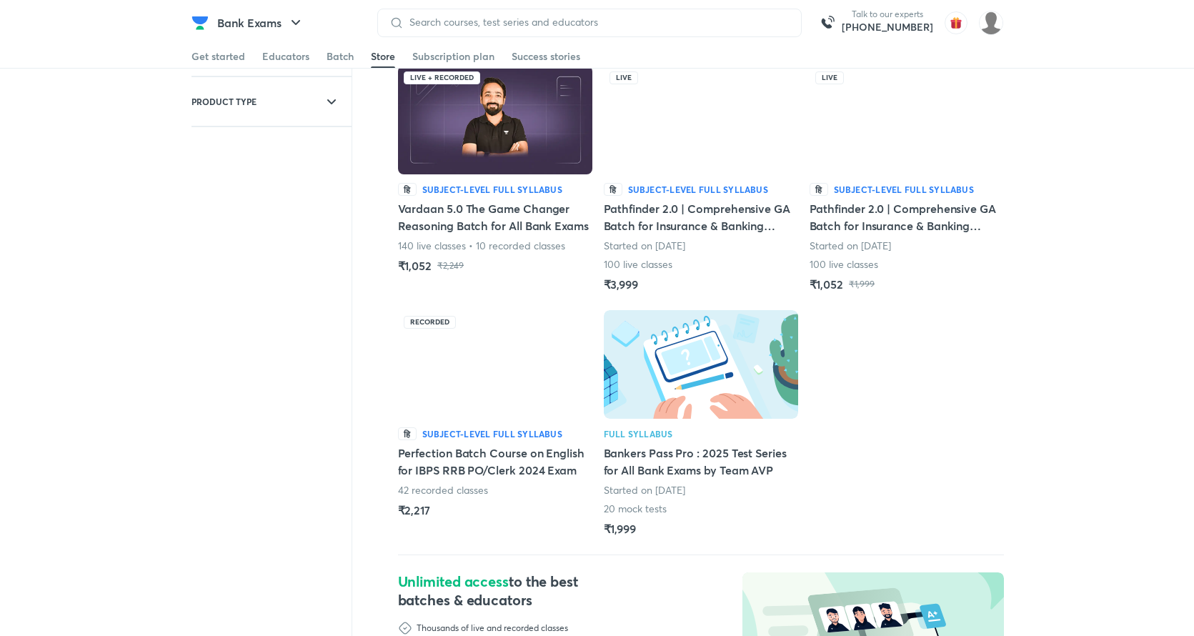
scroll to position [328, 0]
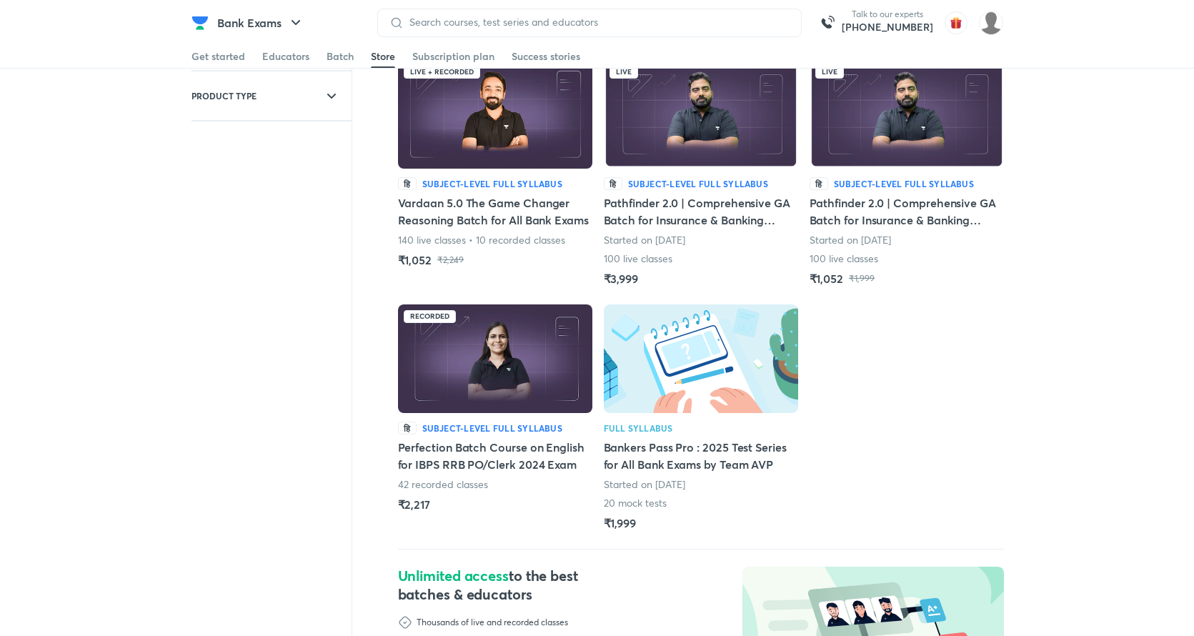
click at [494, 371] on img at bounding box center [495, 358] width 194 height 109
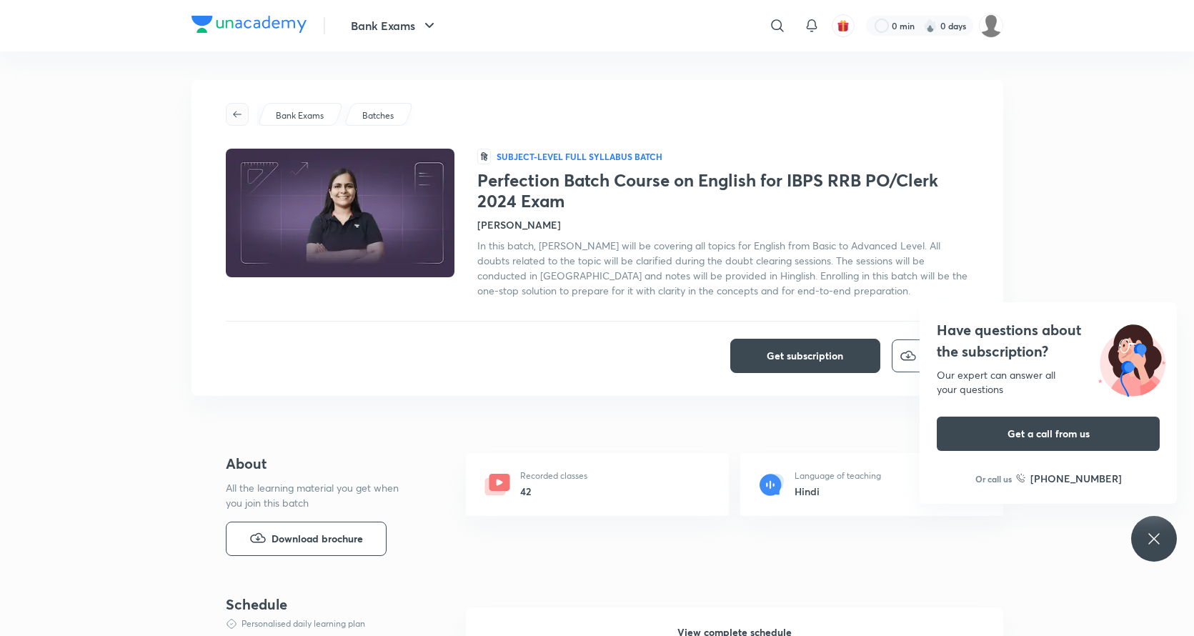
click at [245, 116] on span "button" at bounding box center [236, 114] width 21 height 11
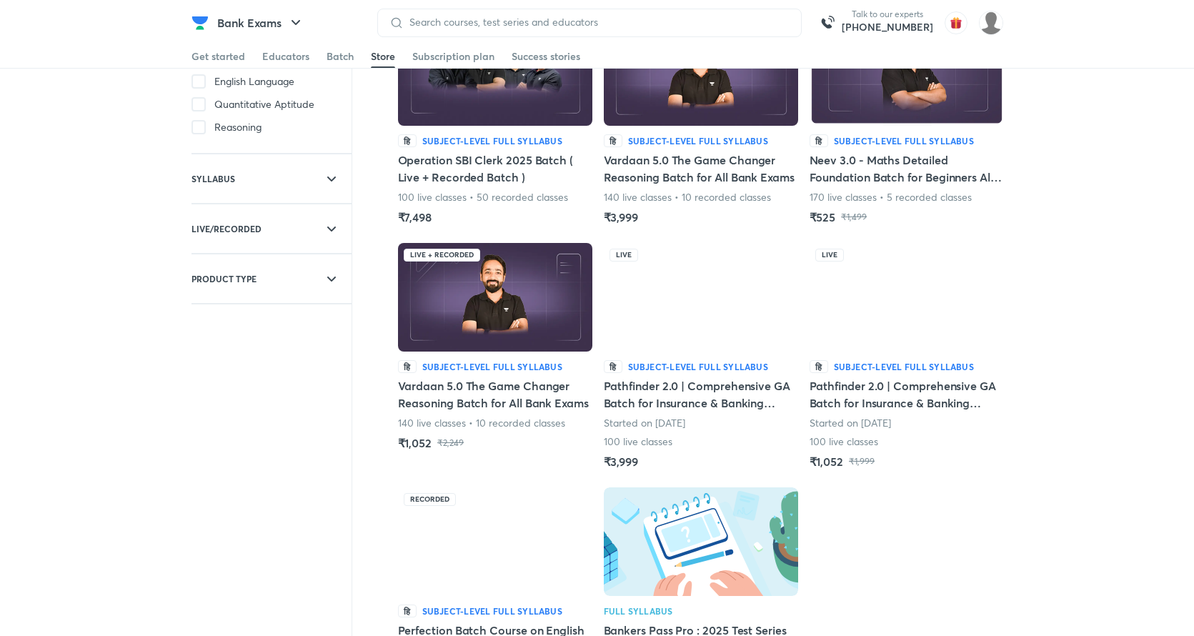
scroll to position [139, 0]
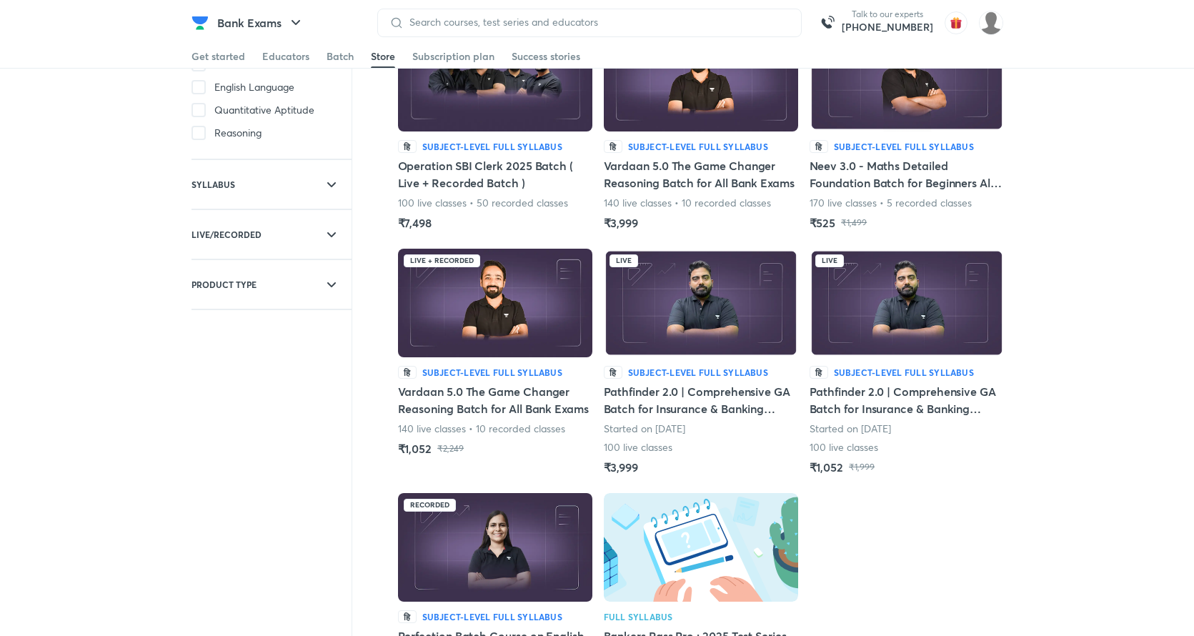
click at [854, 358] on div "Live हि Subject-level full syllabus Pathfinder 2.0 | Comprehensive GA Batch for…" at bounding box center [906, 362] width 194 height 227
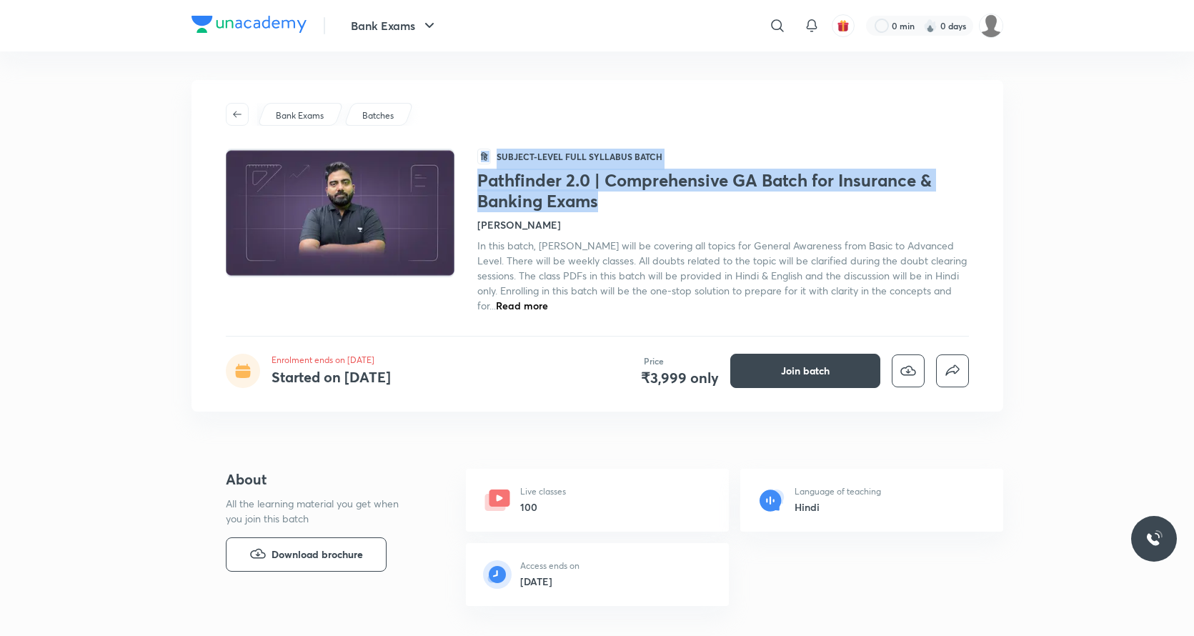
drag, startPoint x: 609, startPoint y: 201, endPoint x: 472, endPoint y: 182, distance: 137.8
click at [472, 182] on div "हि Subject-level full syllabus Batch Pathfinder 2.0 | Comprehensive GA Batch fo…" at bounding box center [597, 231] width 743 height 164
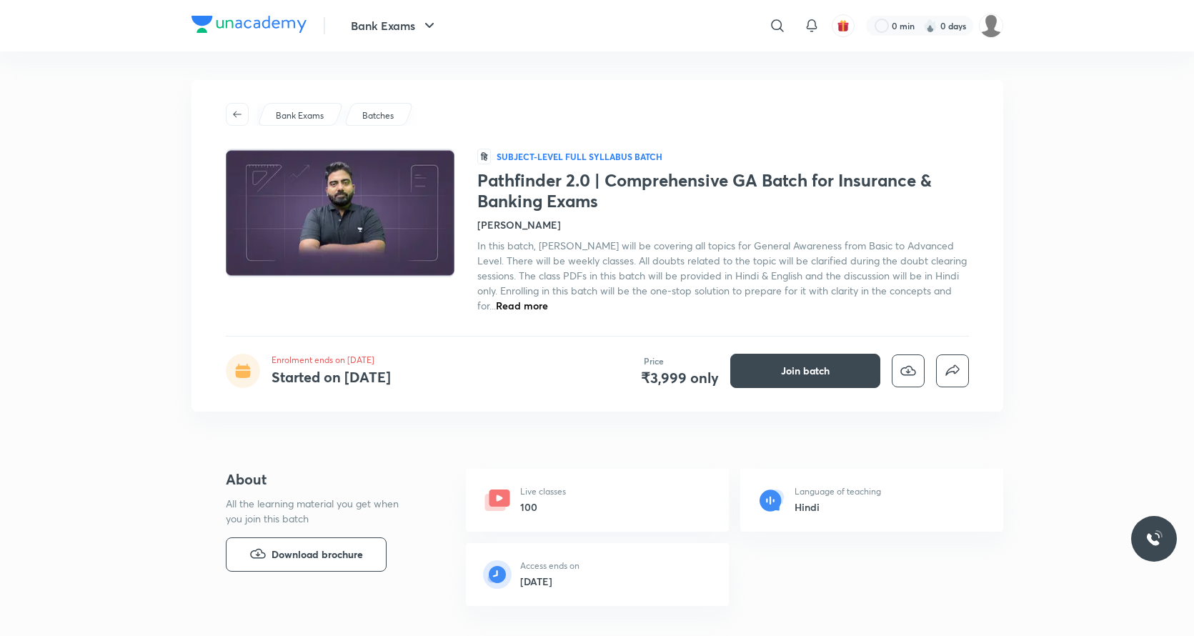
click at [634, 200] on h1 "Pathfinder 2.0 | Comprehensive GA Batch for Insurance & Banking Exams" at bounding box center [723, 190] width 492 height 41
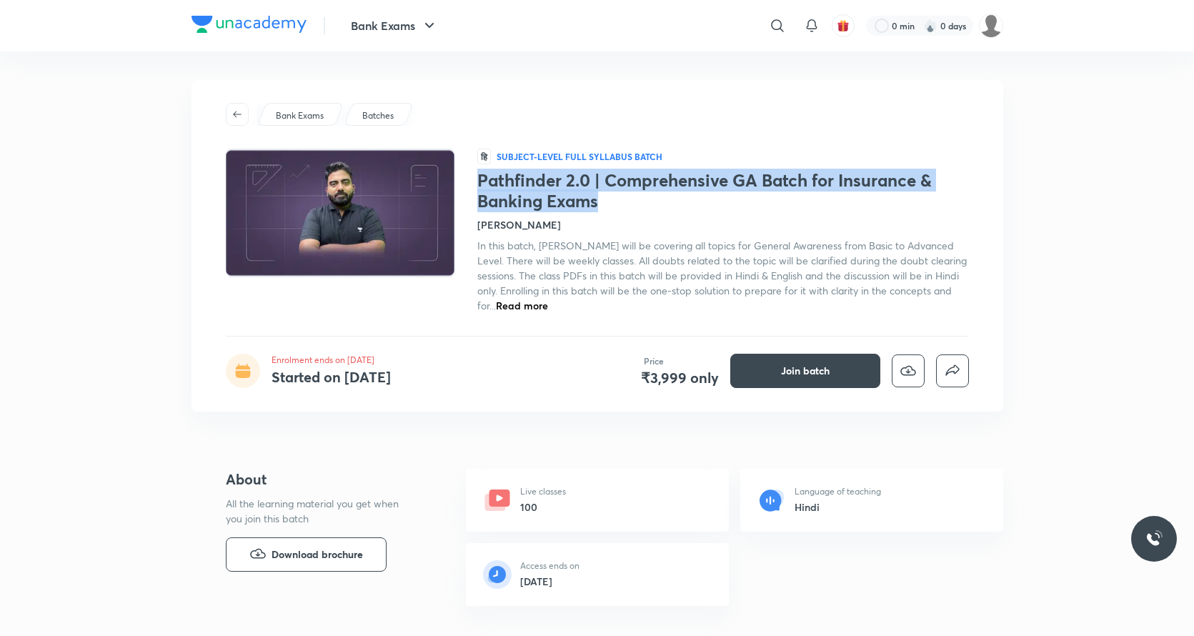
drag, startPoint x: 616, startPoint y: 204, endPoint x: 477, endPoint y: 183, distance: 140.2
click at [477, 183] on h1 "Pathfinder 2.0 | Comprehensive GA Batch for Insurance & Banking Exams" at bounding box center [723, 190] width 492 height 41
copy h1 "Pathfinder 2.0 | Comprehensive GA Batch for Insurance & Banking Exams"
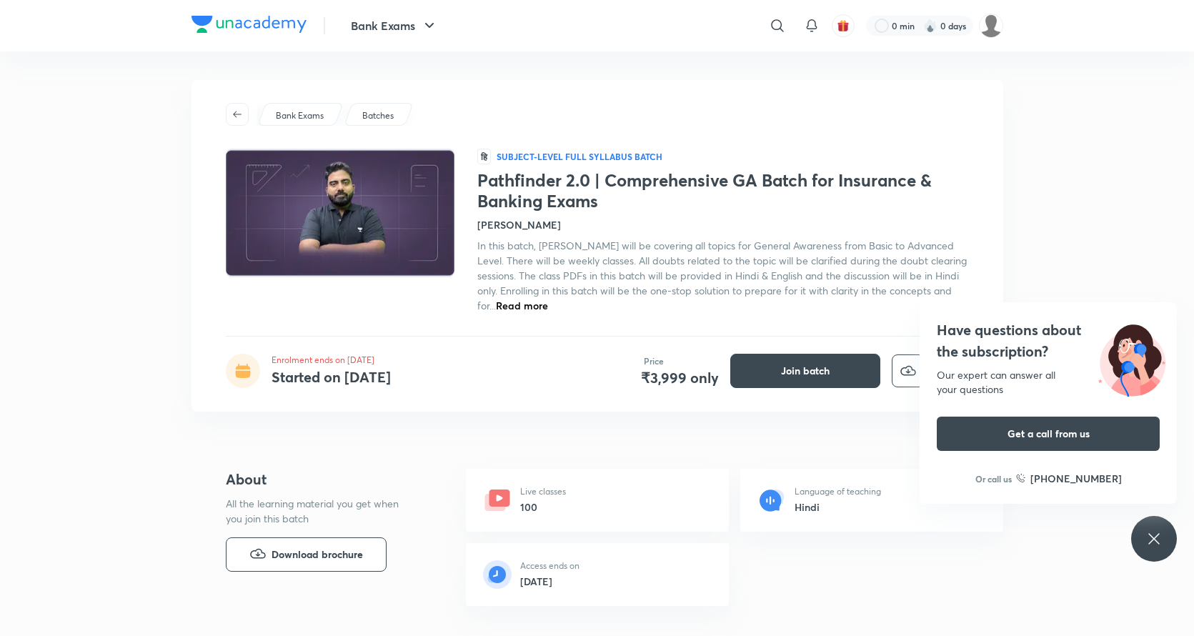
click at [224, 113] on div "Bank Exams Batches हि Subject-level full syllabus Batch Pathfinder 2.0 | Compre…" at bounding box center [597, 245] width 812 height 331
click at [226, 115] on span "button" at bounding box center [236, 114] width 21 height 11
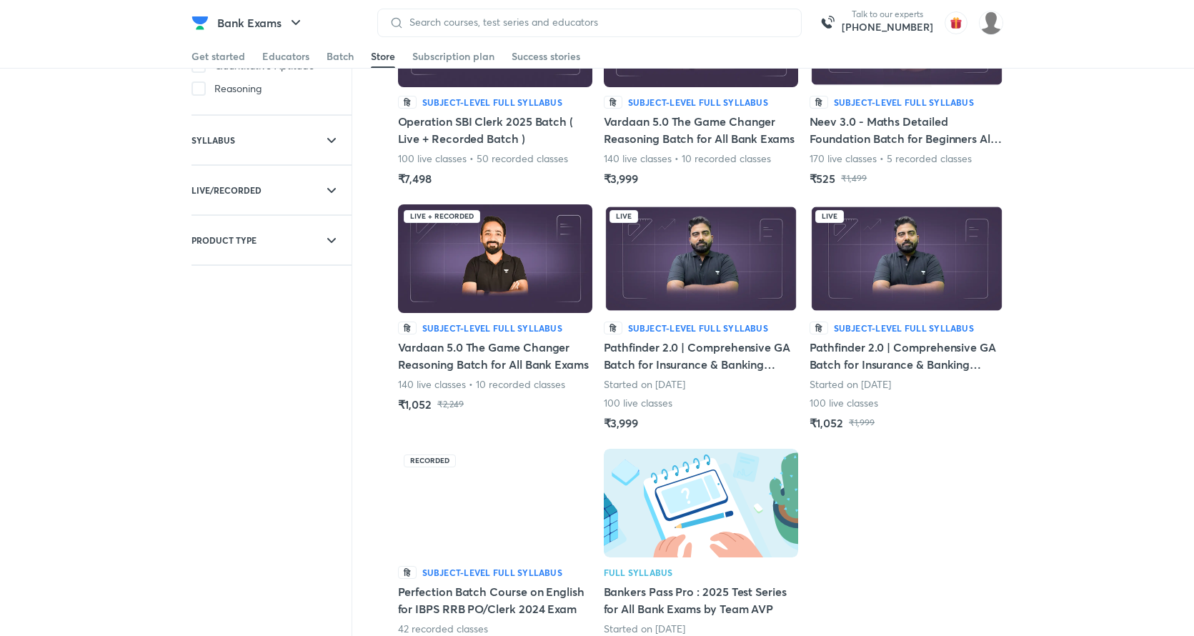
scroll to position [195, 0]
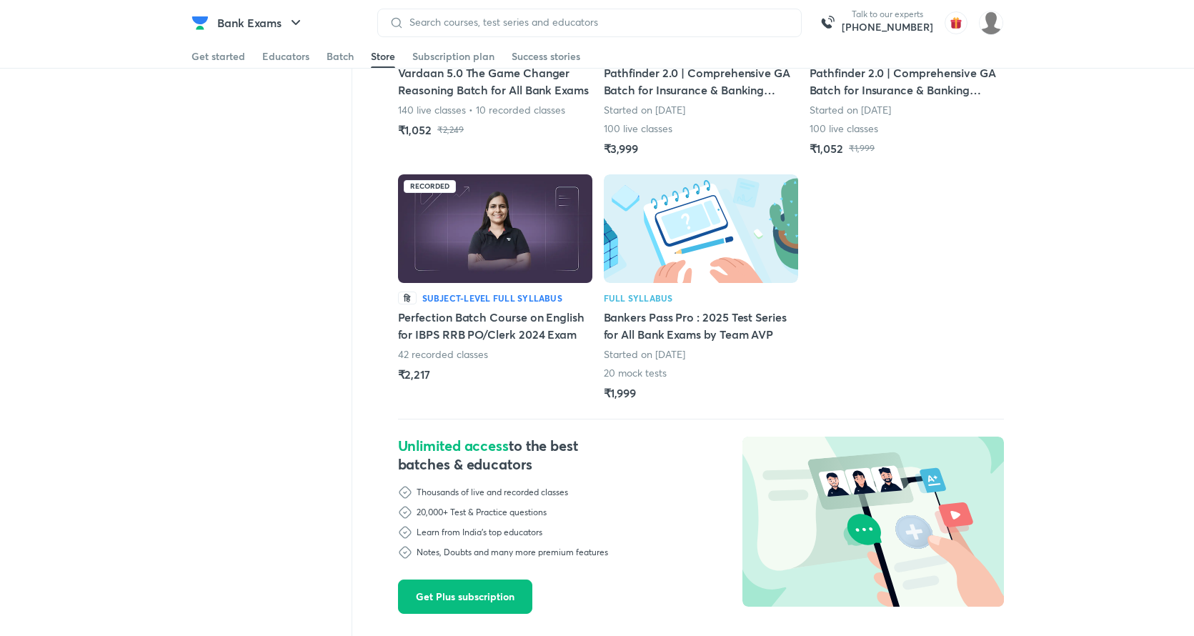
scroll to position [461, 0]
